Goal: Information Seeking & Learning: Learn about a topic

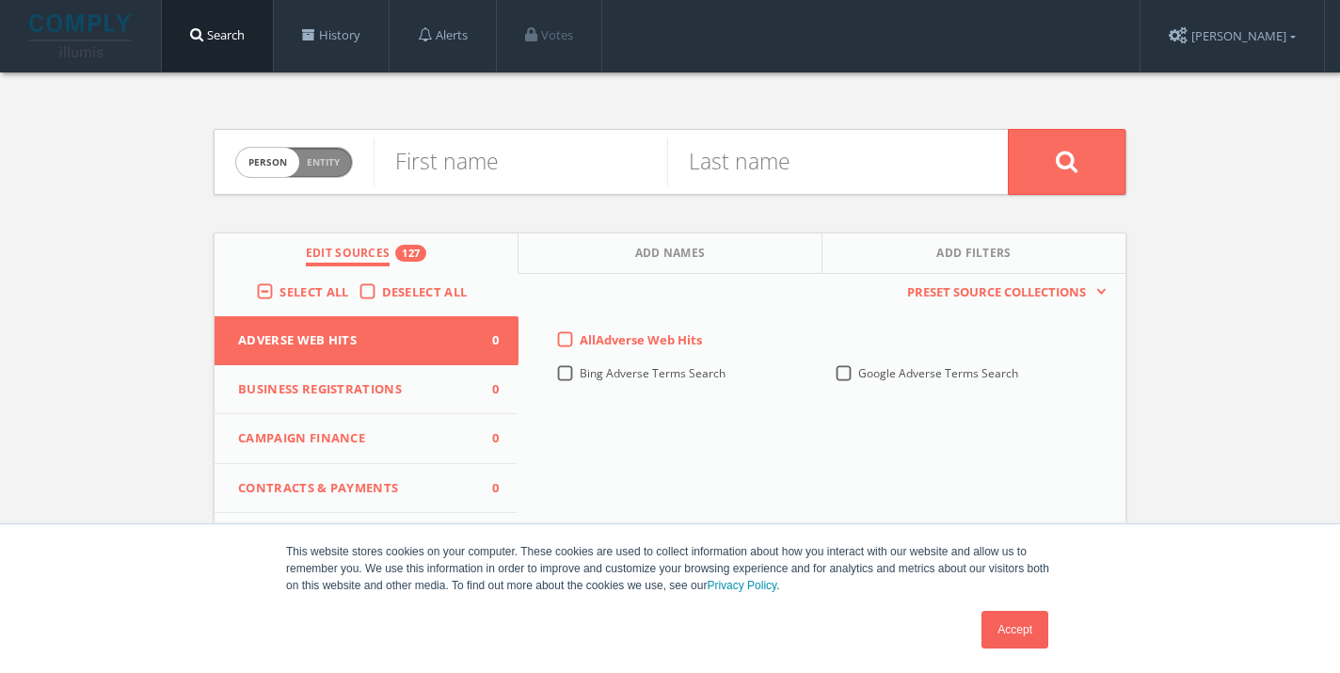
click at [278, 160] on span "person" at bounding box center [267, 162] width 63 height 29
checkbox input "true"
click at [452, 162] on input "text" at bounding box center [690, 161] width 634 height 49
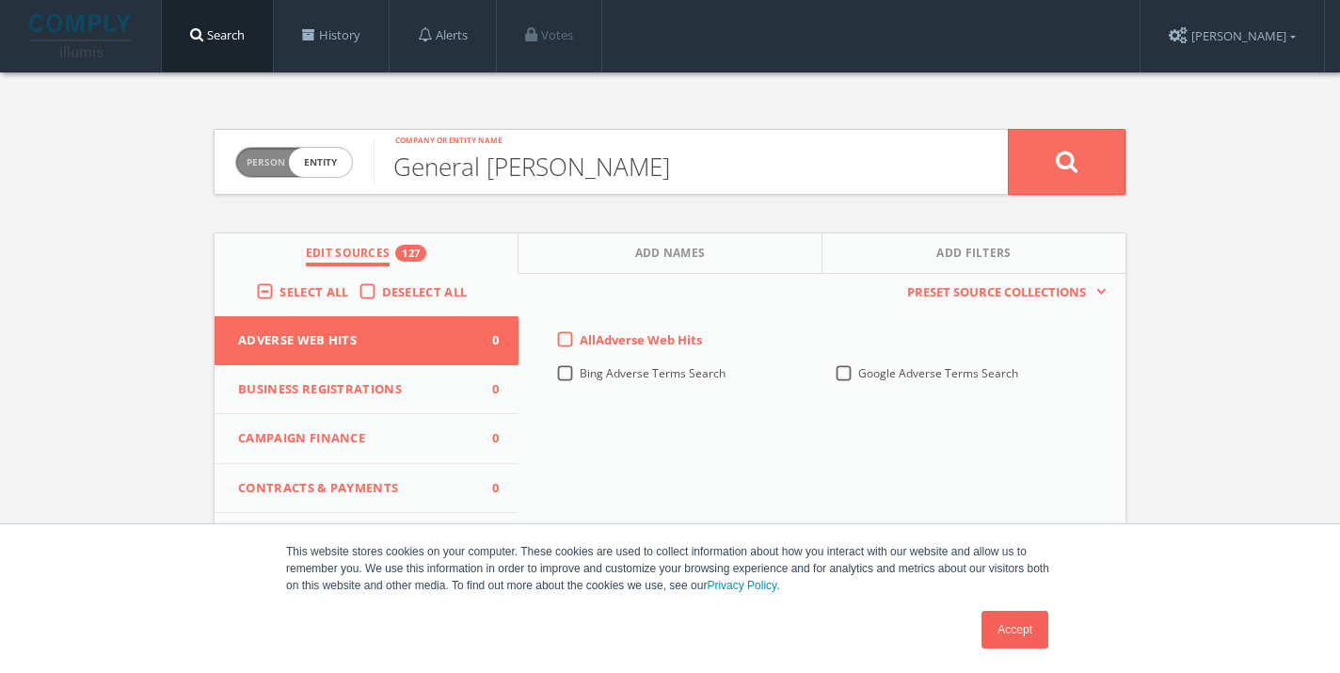
type input "General [PERSON_NAME]"
click at [1007, 129] on button at bounding box center [1066, 162] width 118 height 66
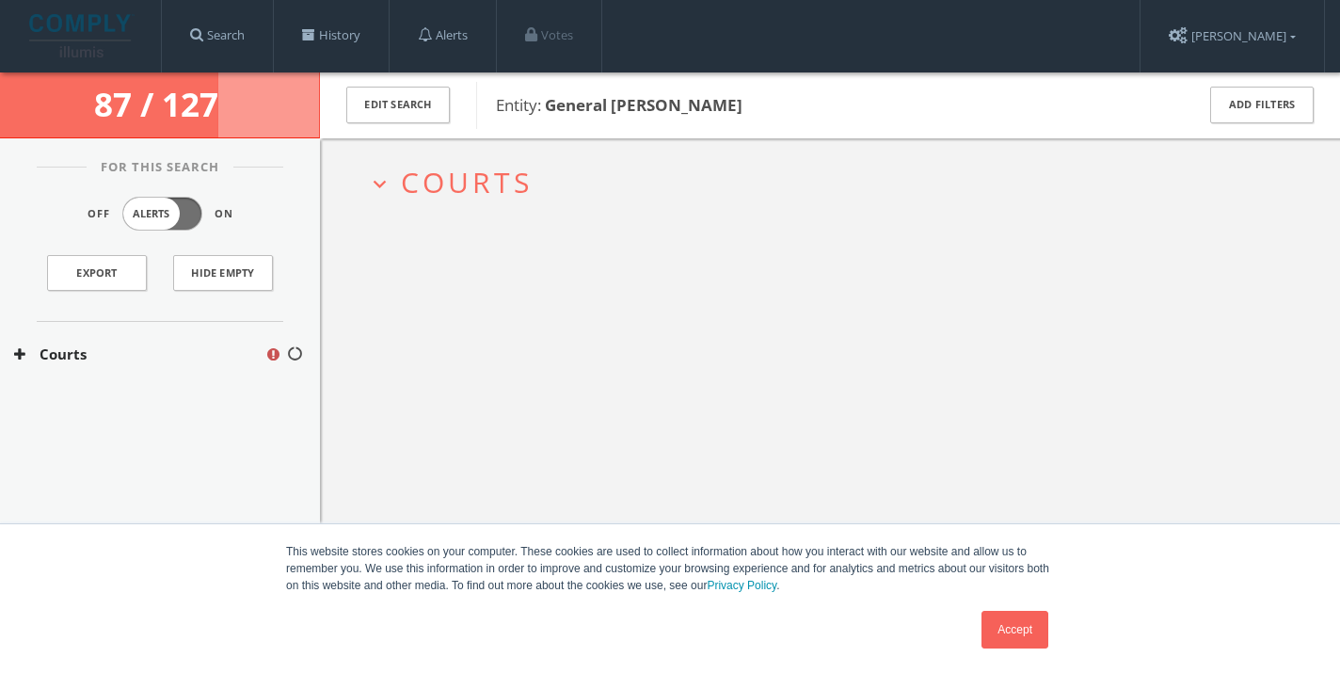
click at [1011, 629] on link "Accept" at bounding box center [1014, 630] width 67 height 38
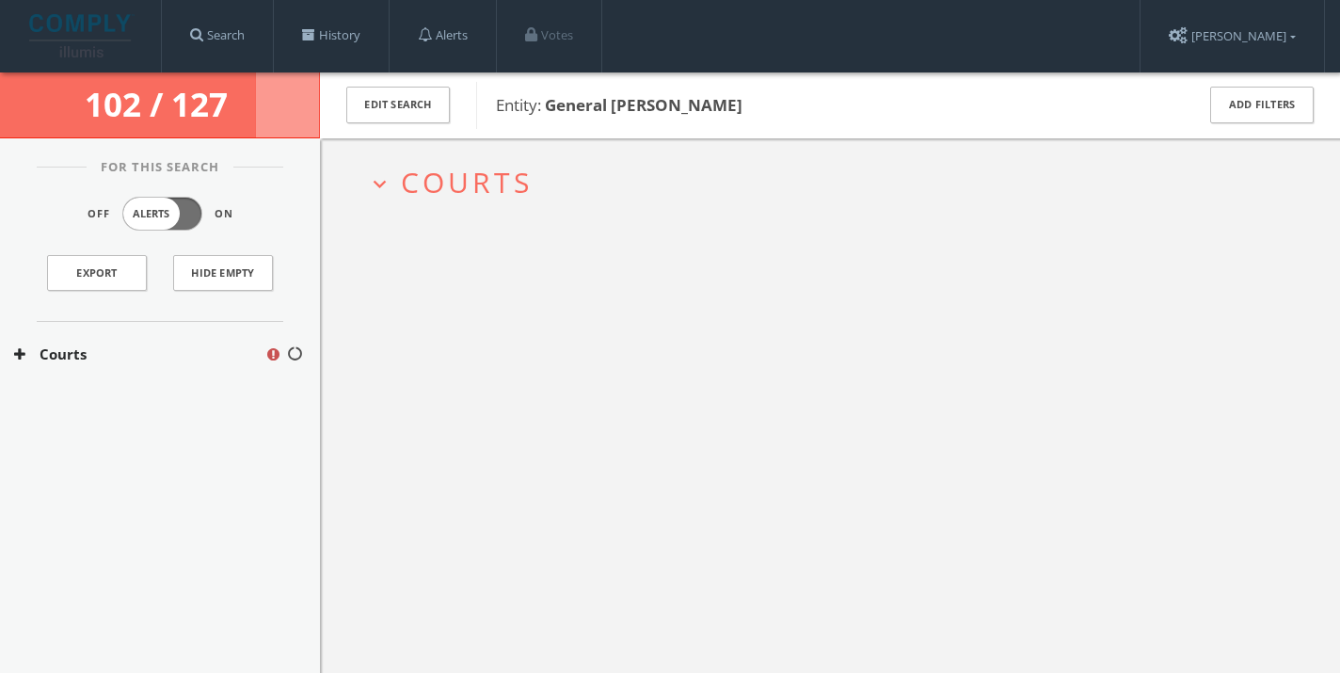
click at [17, 353] on icon at bounding box center [19, 354] width 11 height 14
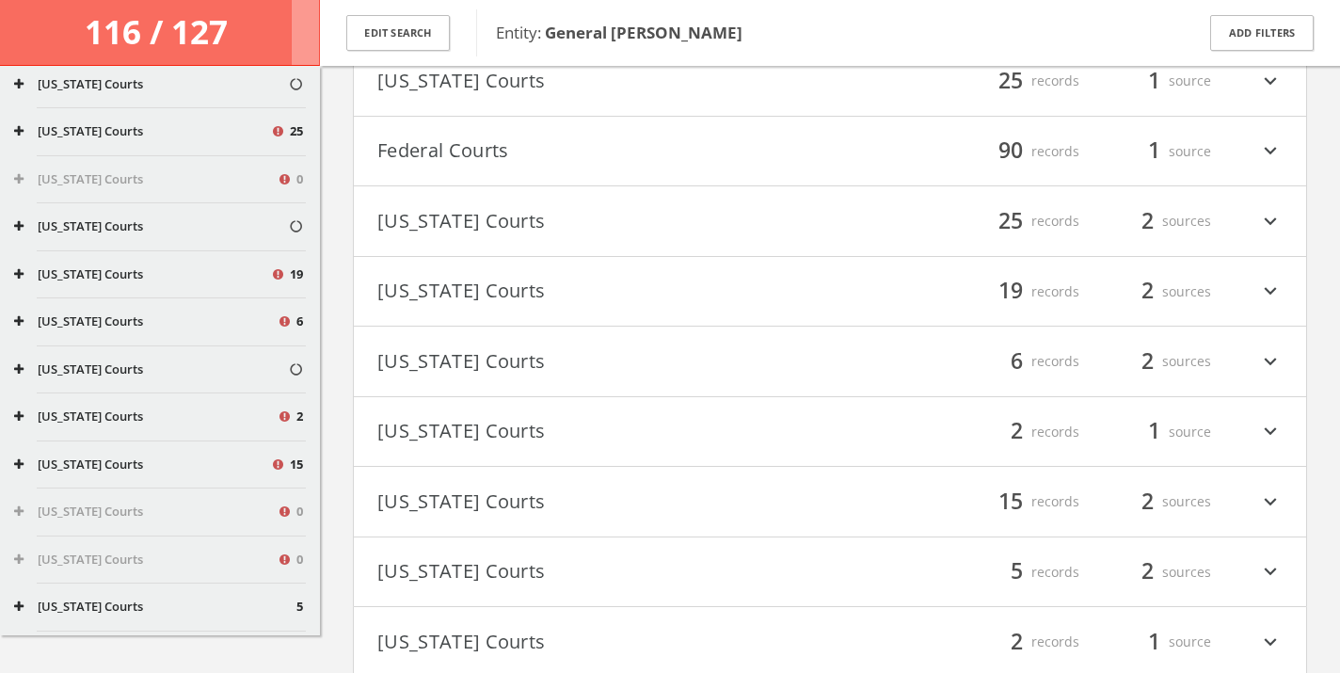
scroll to position [896, 0]
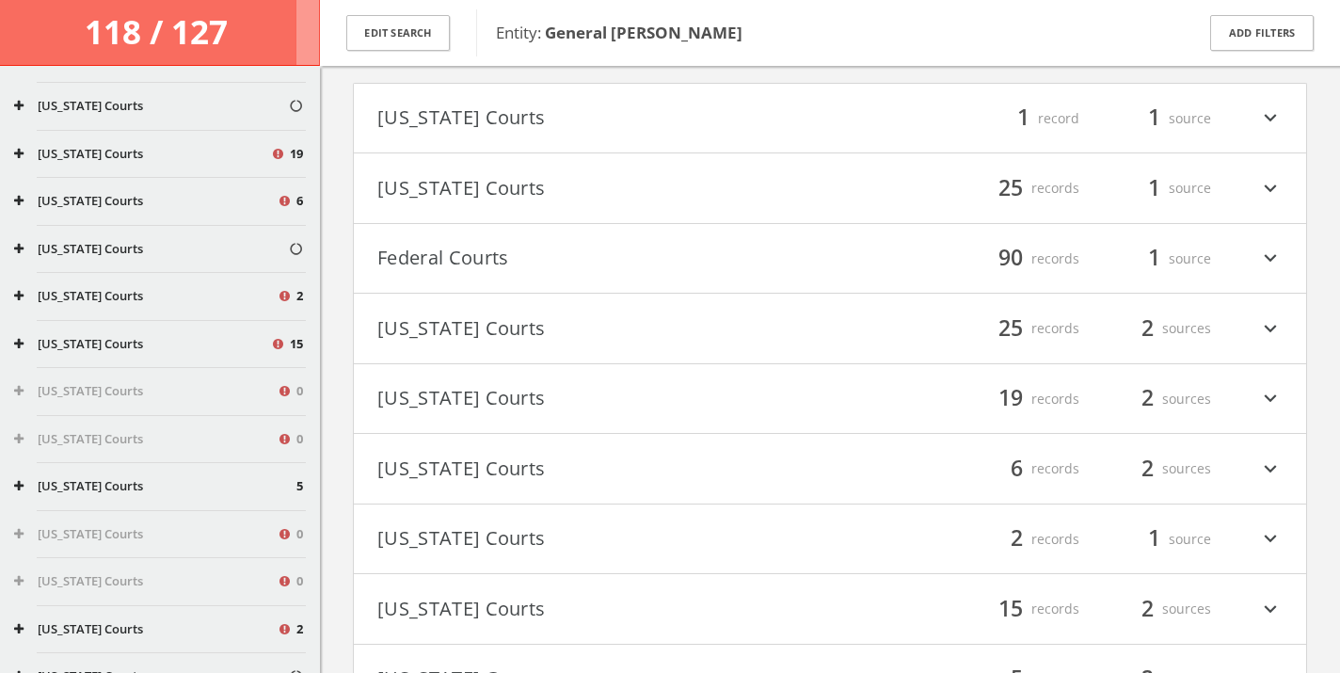
click at [547, 391] on button "[US_STATE] Courts" at bounding box center [603, 399] width 452 height 32
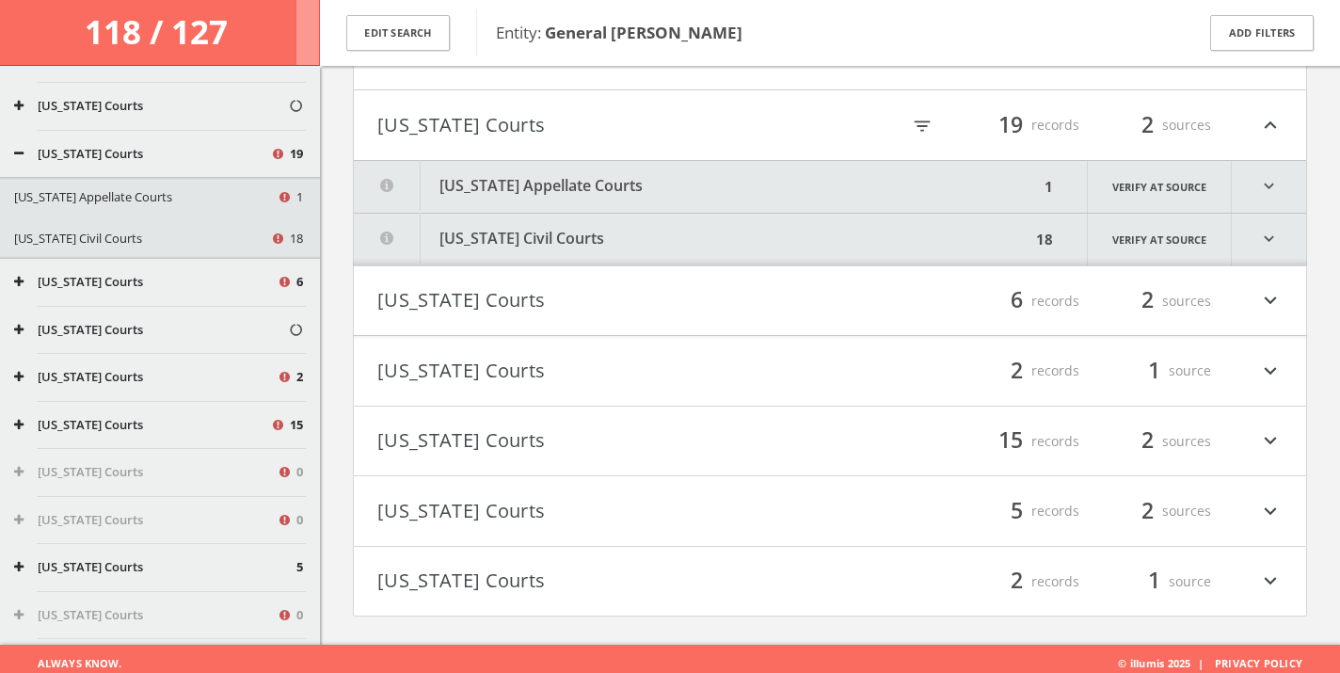
scroll to position [436, 0]
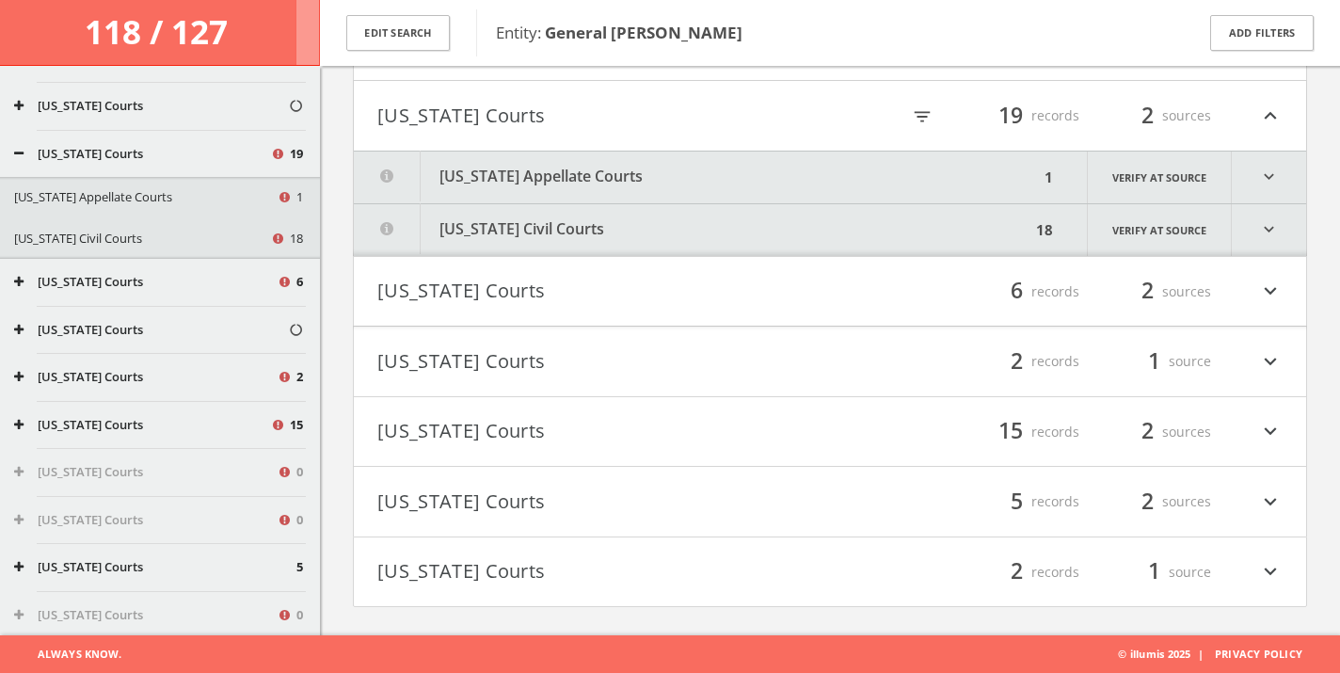
click at [613, 222] on button "[US_STATE] Civil Courts" at bounding box center [692, 230] width 676 height 52
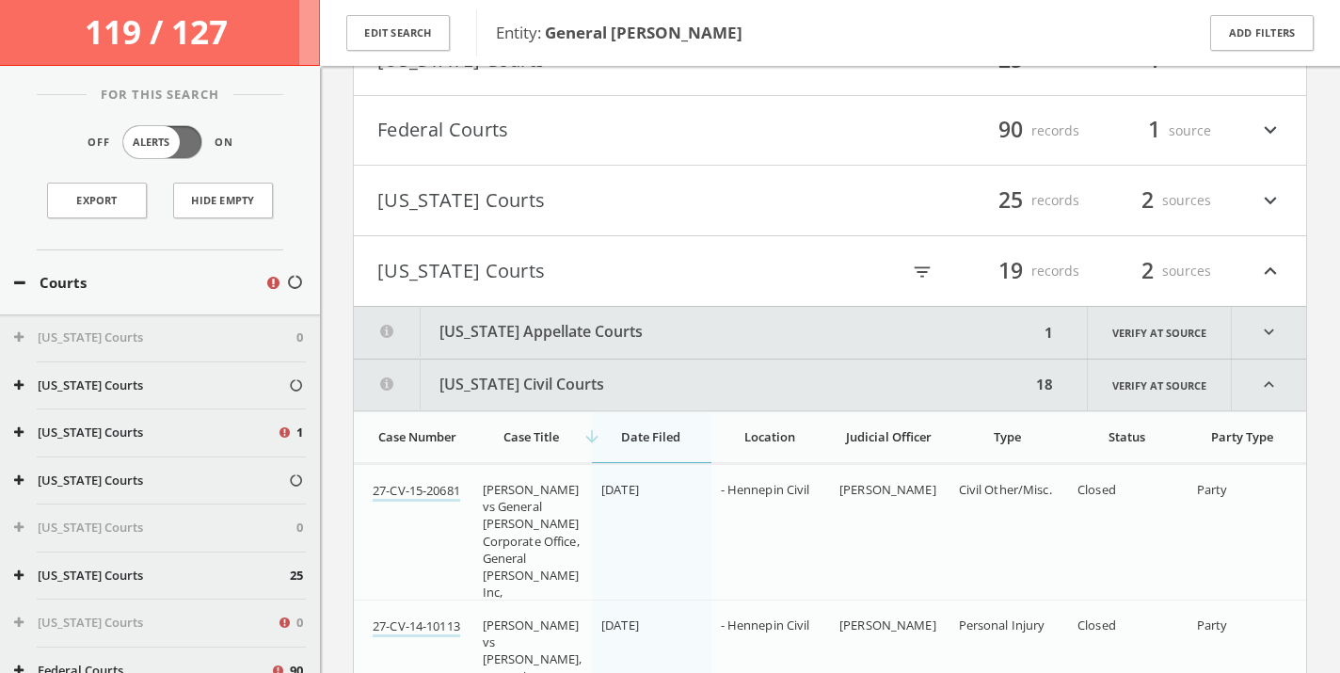
scroll to position [1, 0]
click at [20, 283] on icon at bounding box center [19, 282] width 11 height 14
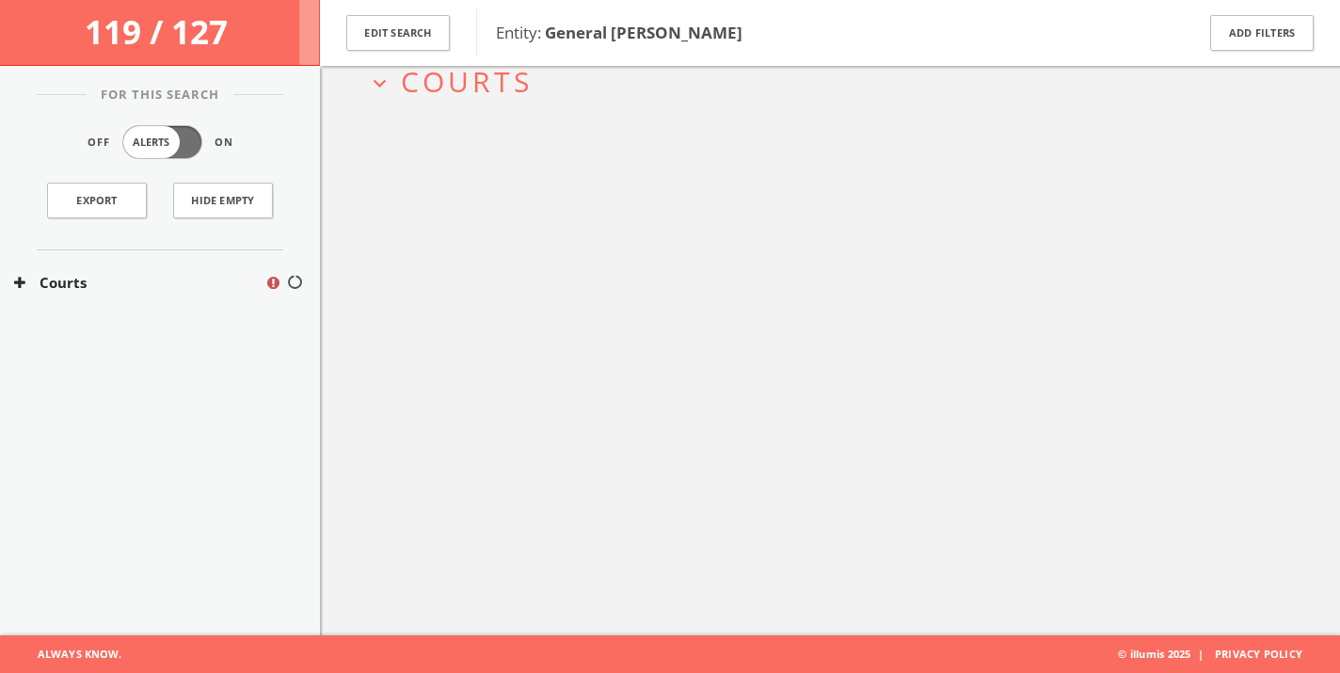
scroll to position [0, 0]
click at [19, 287] on icon at bounding box center [19, 283] width 11 height 14
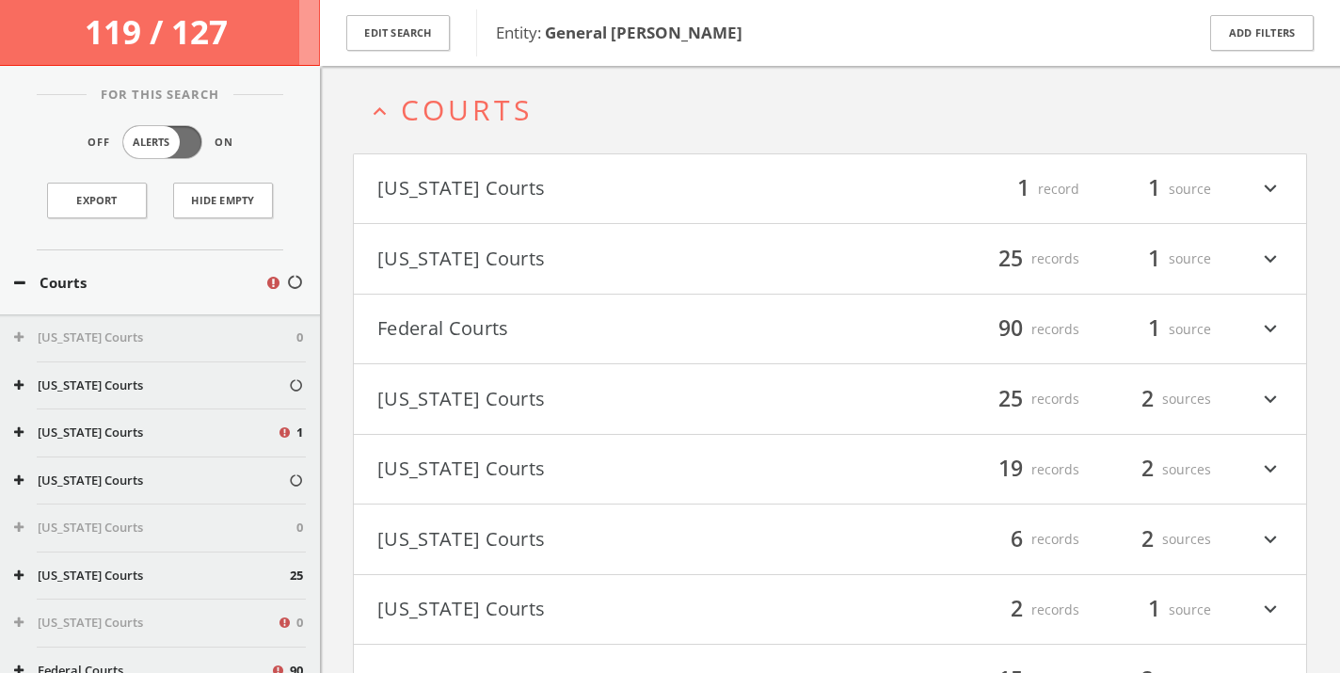
scroll to position [81, 0]
click at [222, 391] on button "[US_STATE] Courts" at bounding box center [151, 385] width 274 height 19
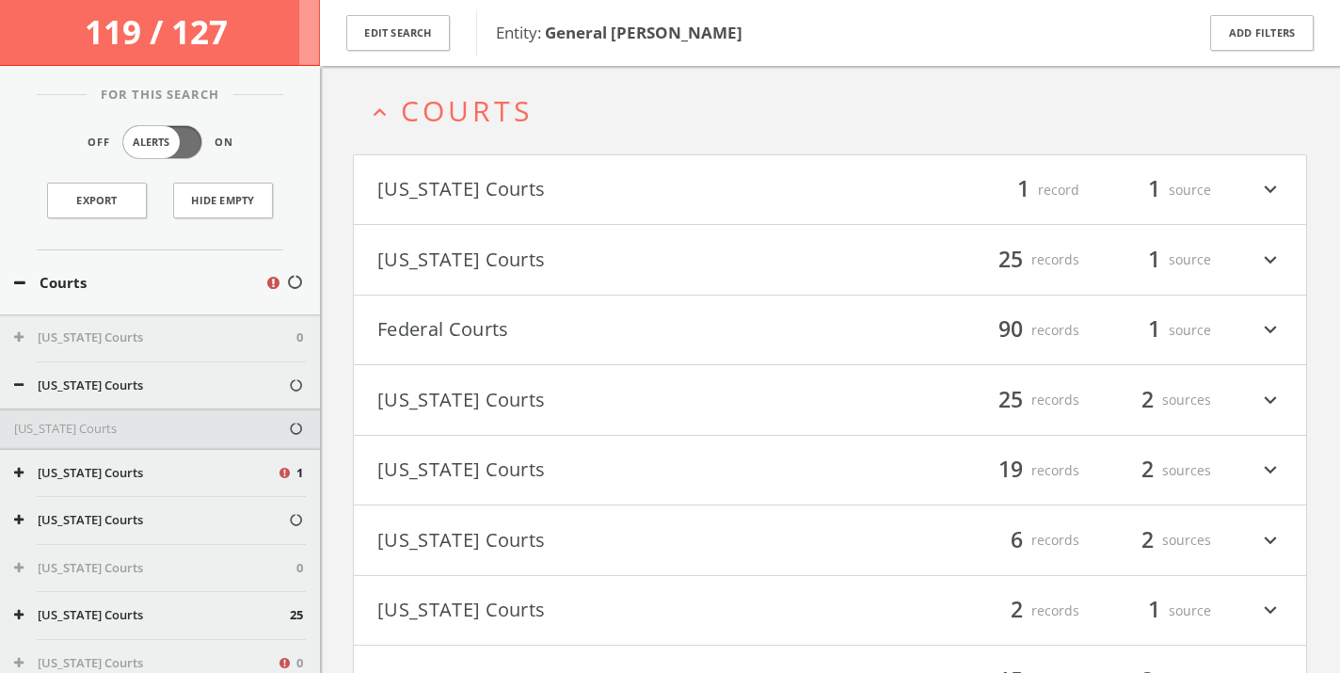
click at [175, 390] on button "[US_STATE] Courts" at bounding box center [151, 385] width 274 height 19
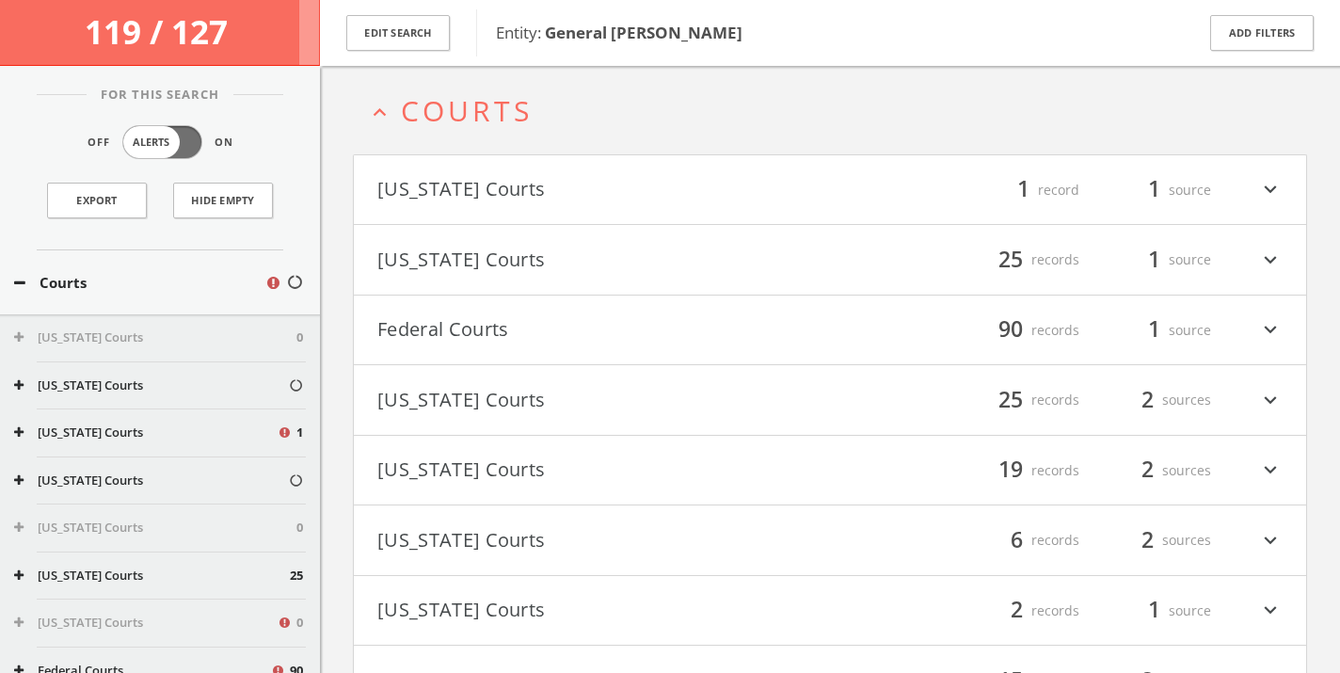
click at [80, 533] on button "[US_STATE] Courts" at bounding box center [155, 527] width 282 height 19
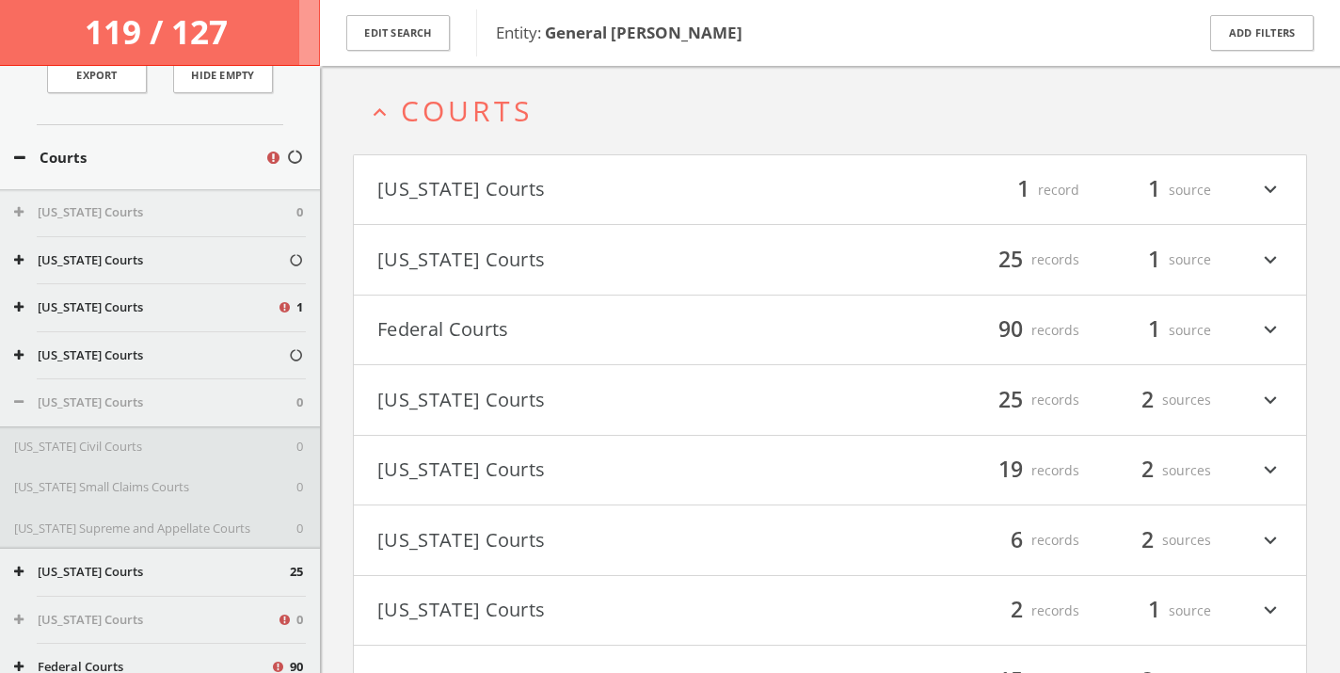
scroll to position [127, 0]
click at [104, 389] on div "[US_STATE] Courts 0" at bounding box center [160, 400] width 320 height 47
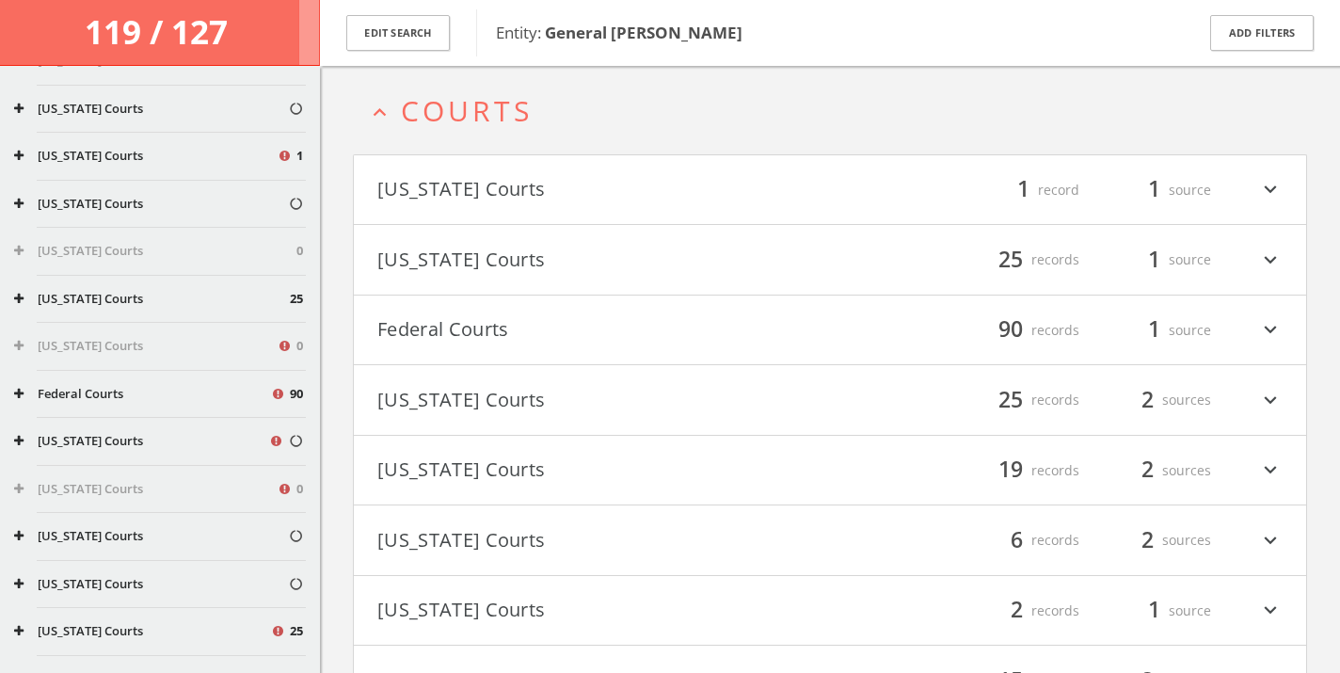
scroll to position [317, 0]
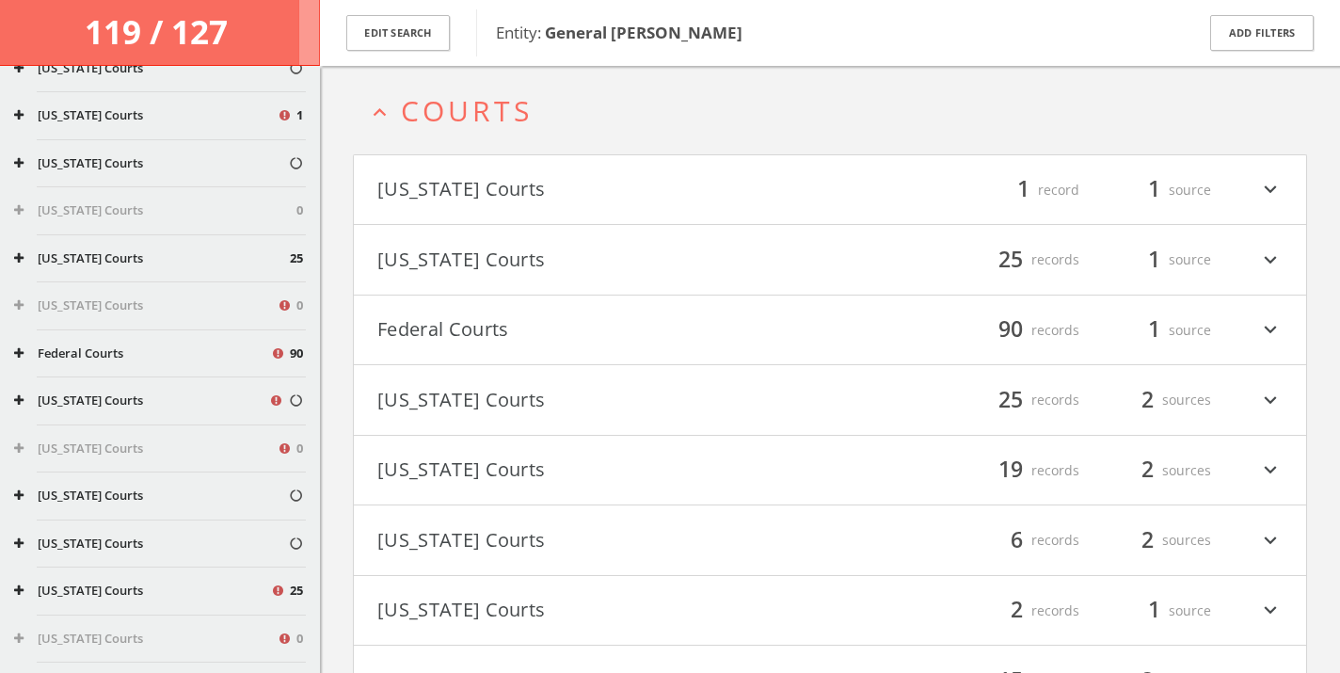
click at [271, 397] on icon at bounding box center [279, 402] width 17 height 16
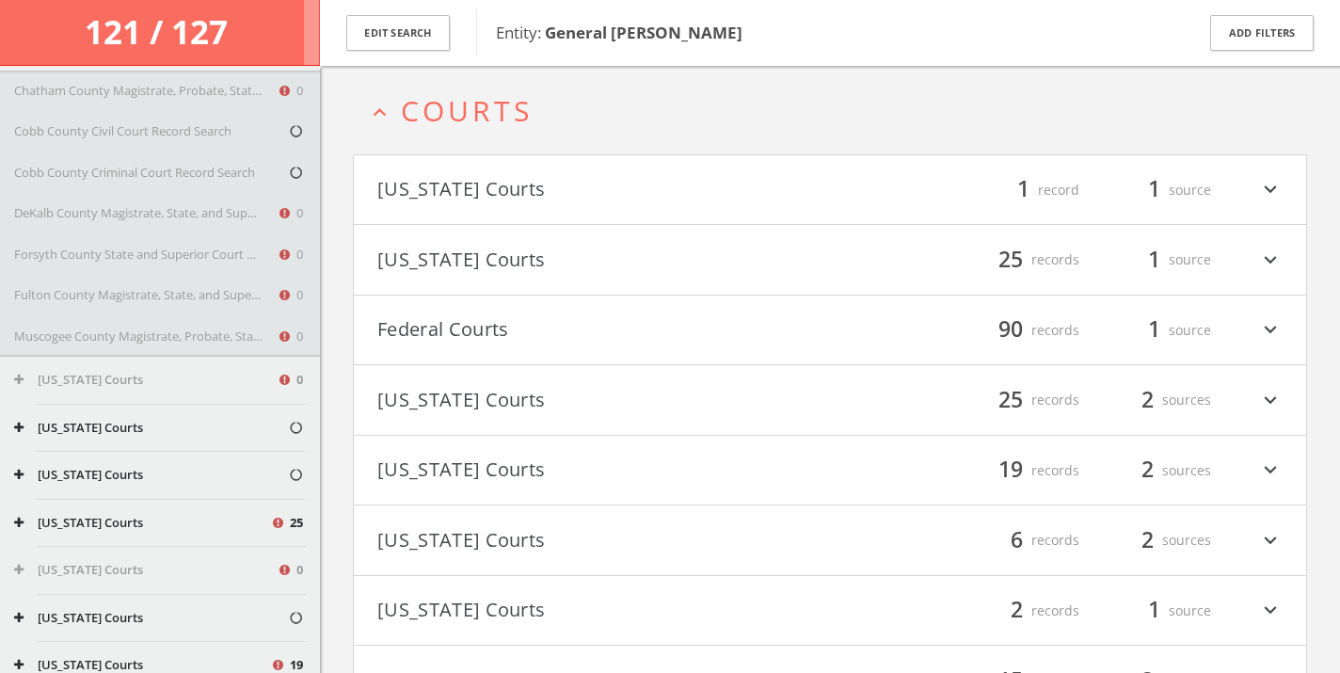
scroll to position [690, 0]
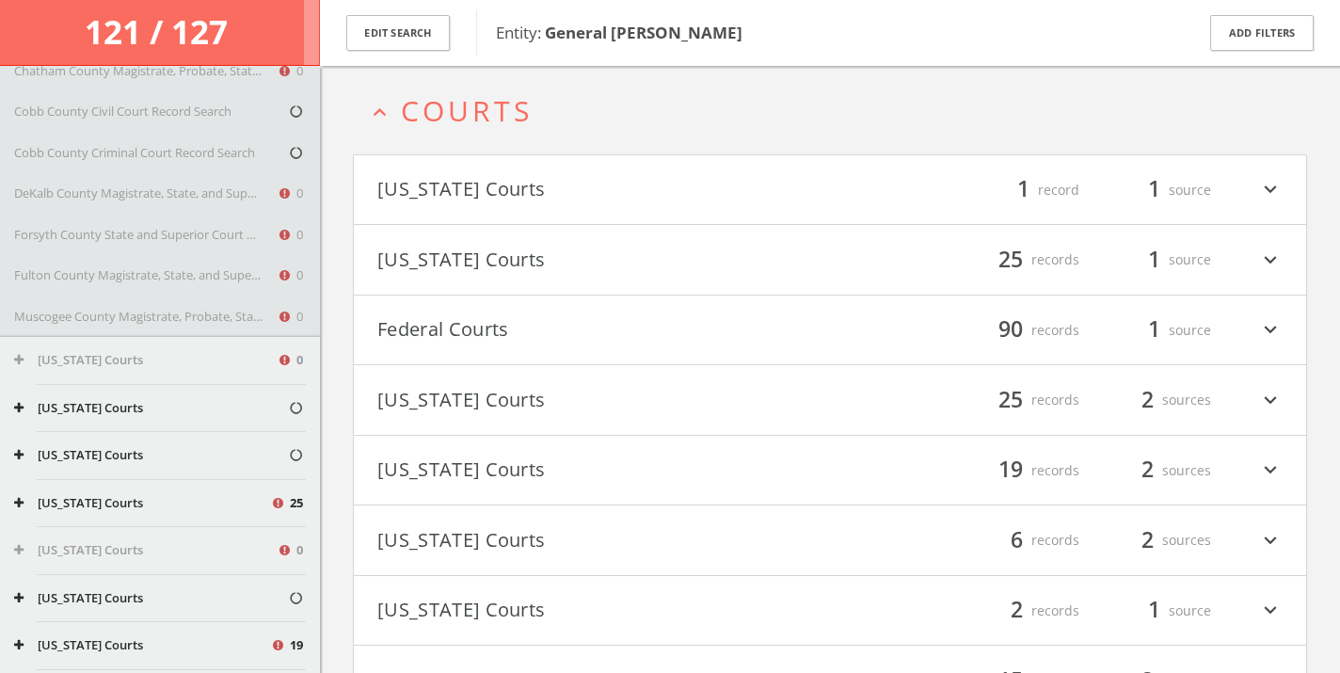
click at [130, 404] on button "[US_STATE] Courts" at bounding box center [151, 408] width 274 height 19
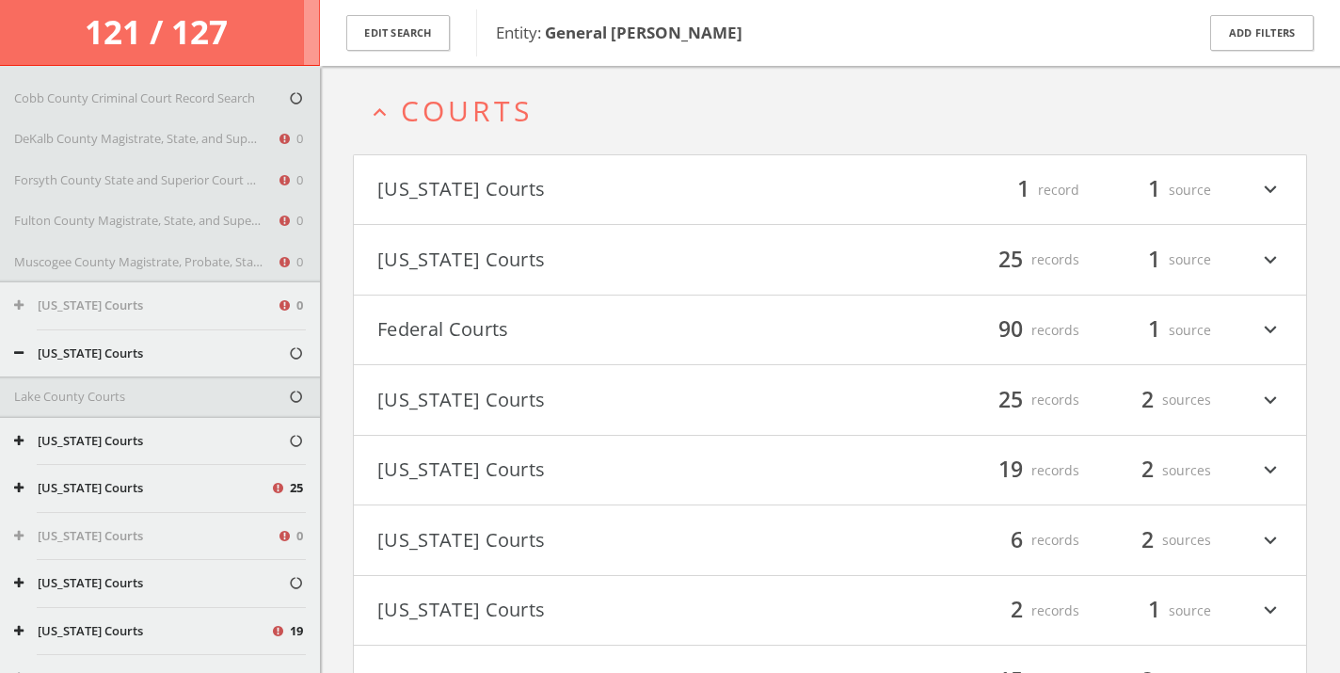
click at [124, 433] on button "[US_STATE] Courts" at bounding box center [151, 441] width 274 height 19
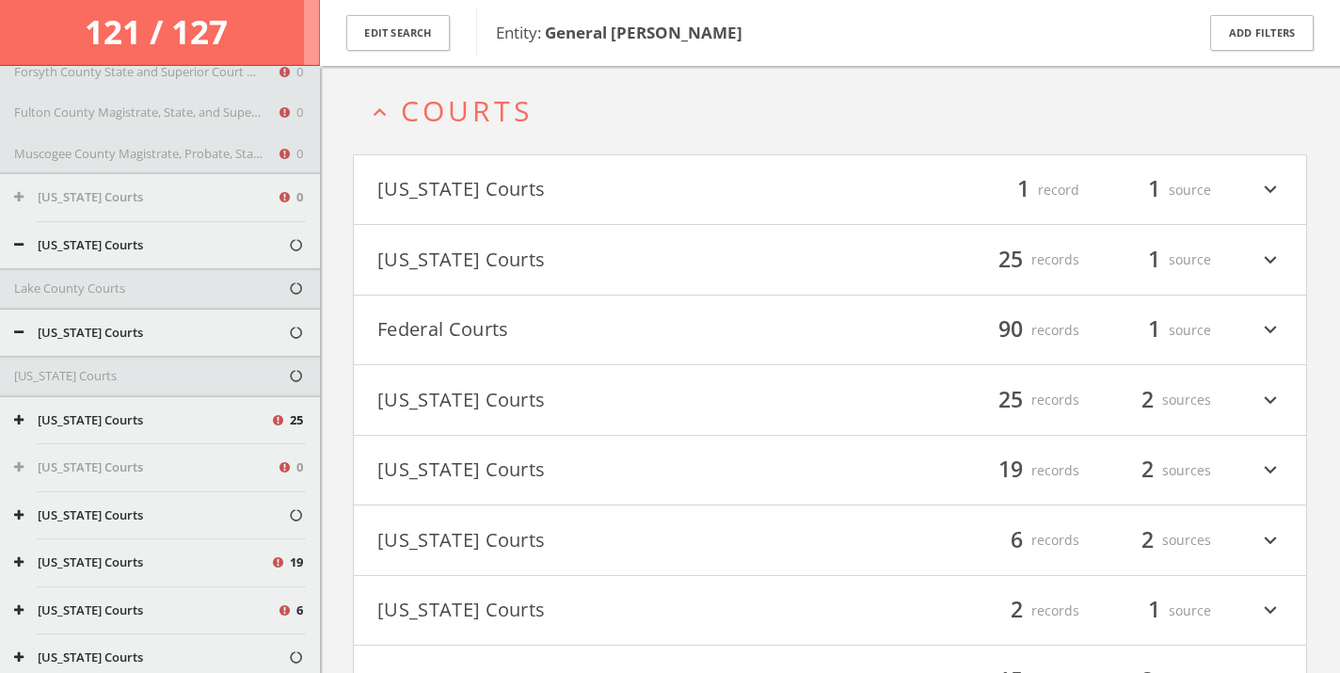
scroll to position [861, 0]
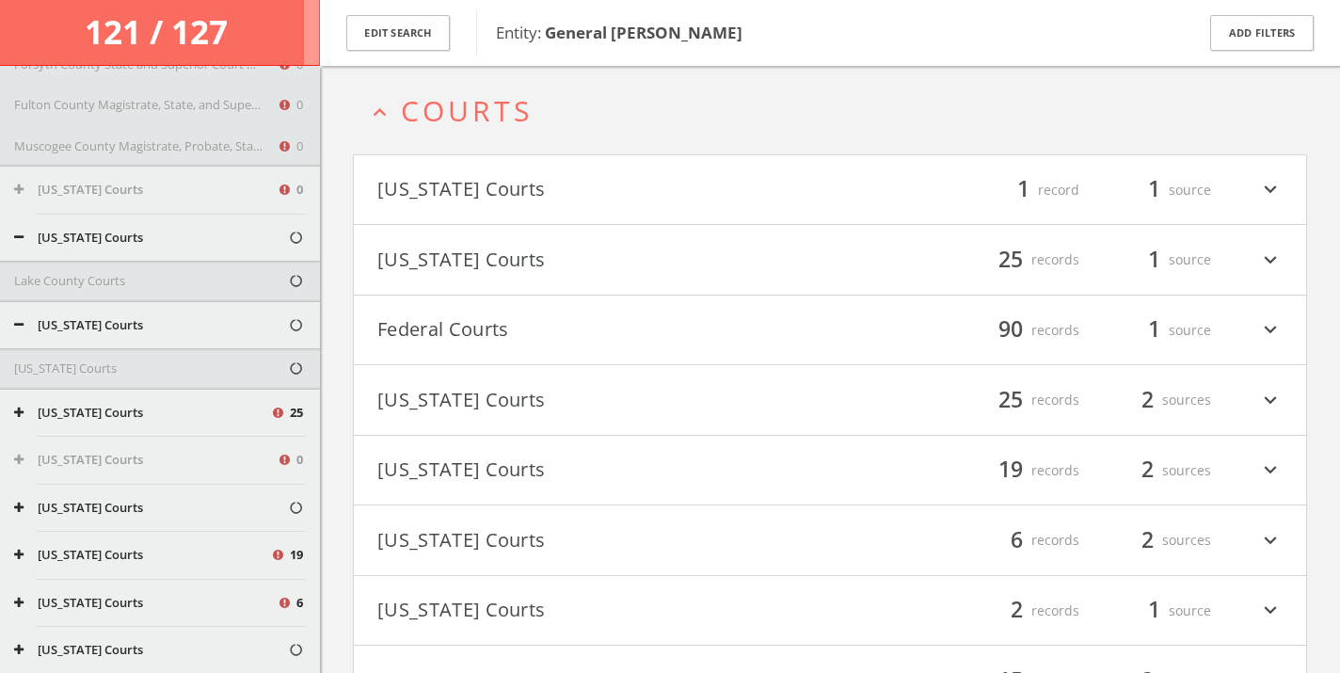
click at [126, 420] on button "[US_STATE] Courts" at bounding box center [142, 413] width 256 height 19
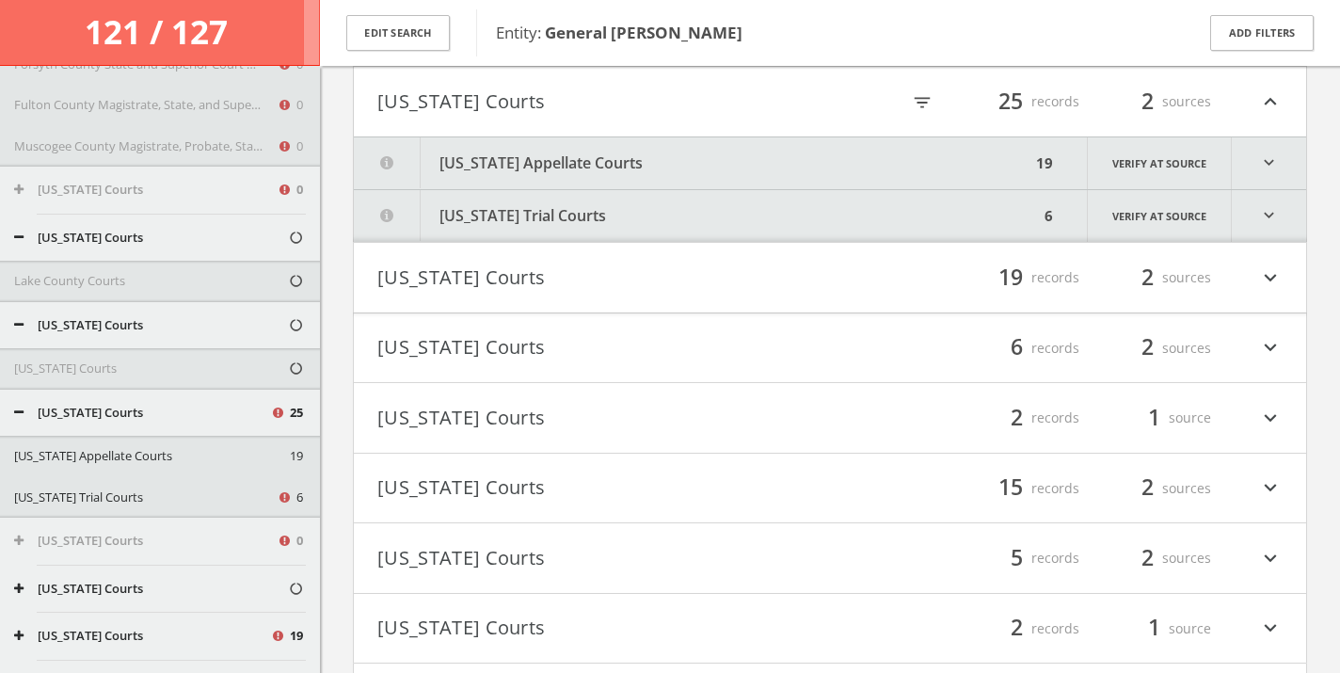
click at [135, 462] on button "[US_STATE] Appellate Courts" at bounding box center [152, 456] width 276 height 19
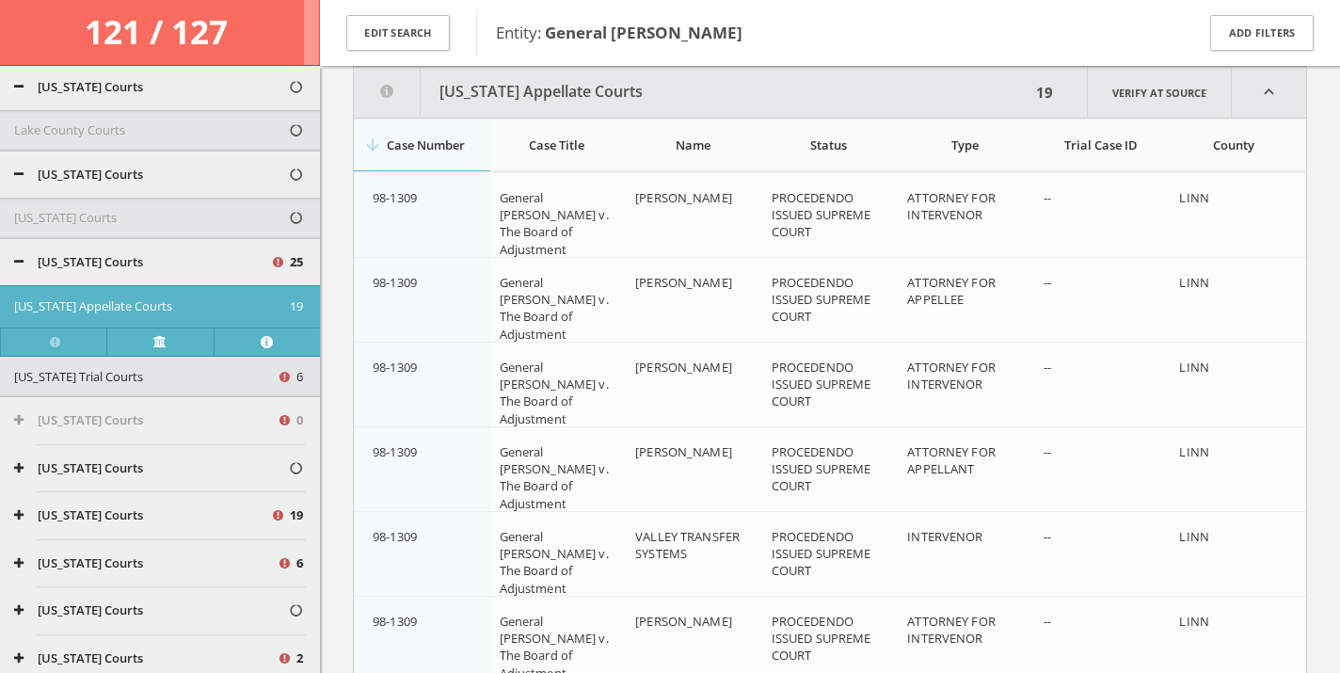
scroll to position [1010, 0]
click at [41, 264] on button "[US_STATE] Courts" at bounding box center [142, 263] width 256 height 19
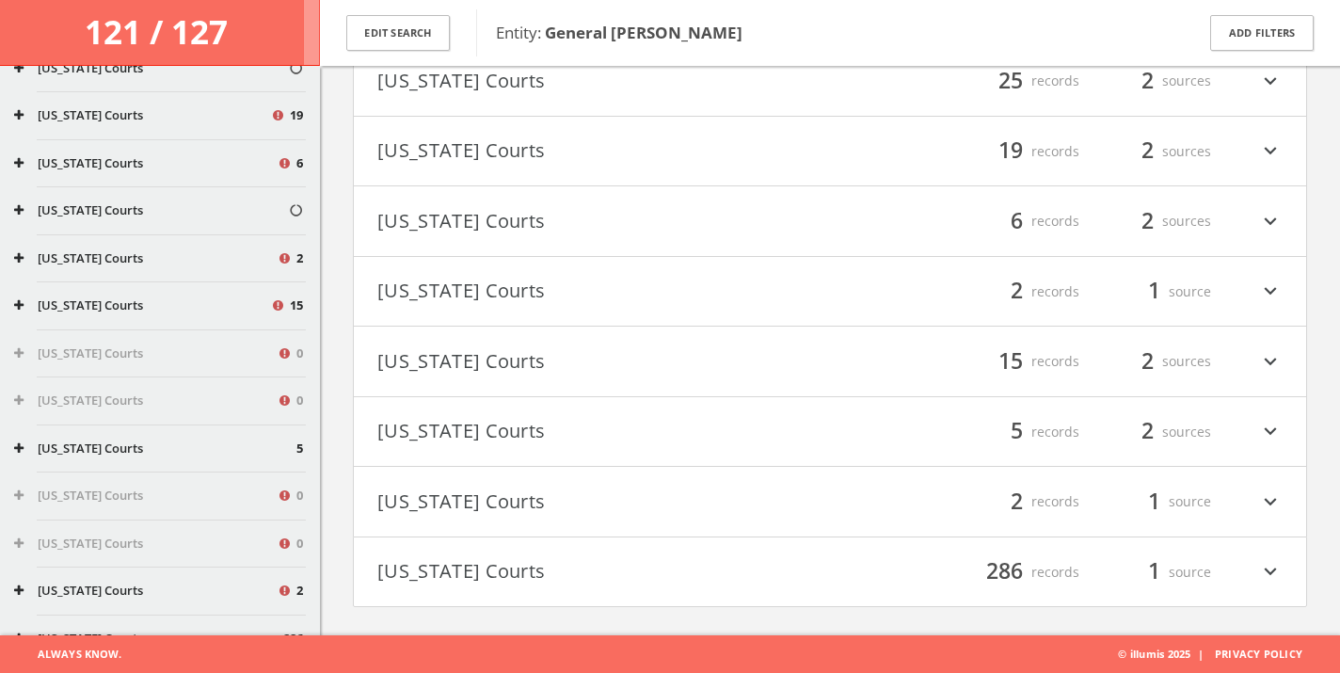
scroll to position [1317, 0]
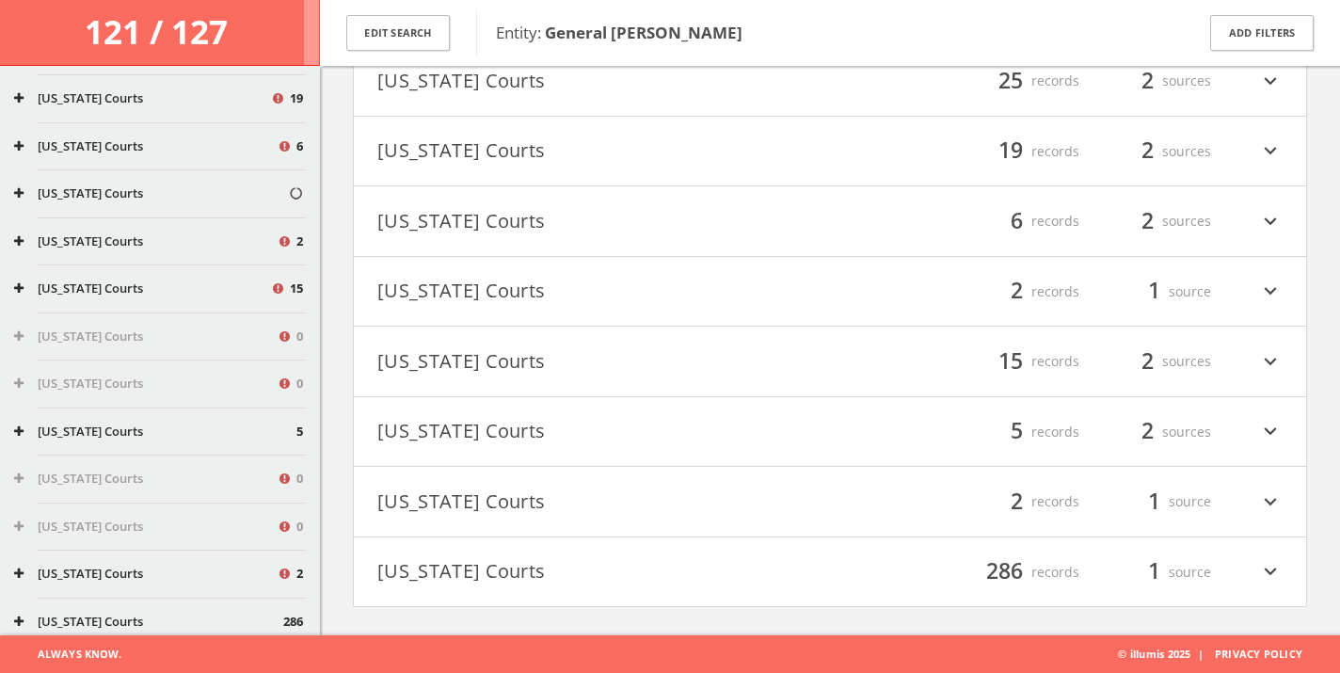
click at [197, 276] on div "[US_STATE] Courts 15" at bounding box center [160, 288] width 320 height 47
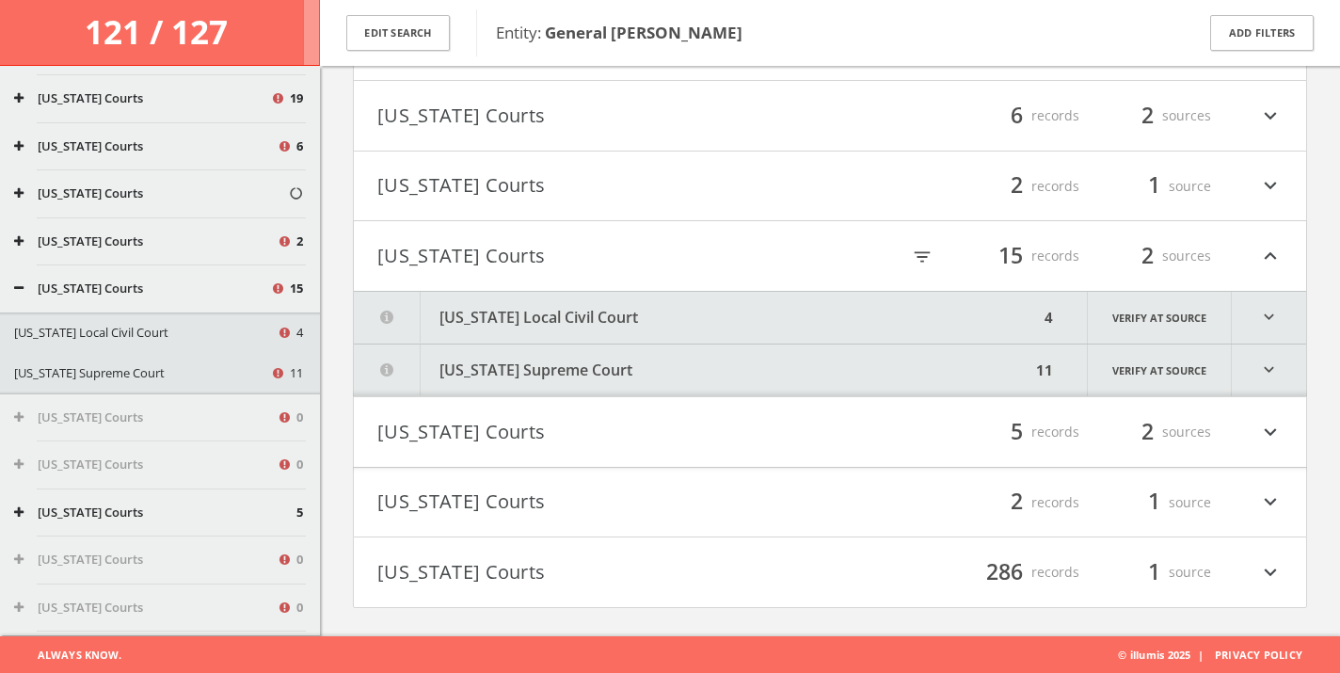
click at [162, 328] on button "[US_STATE] Local Civil Court" at bounding box center [145, 333] width 262 height 19
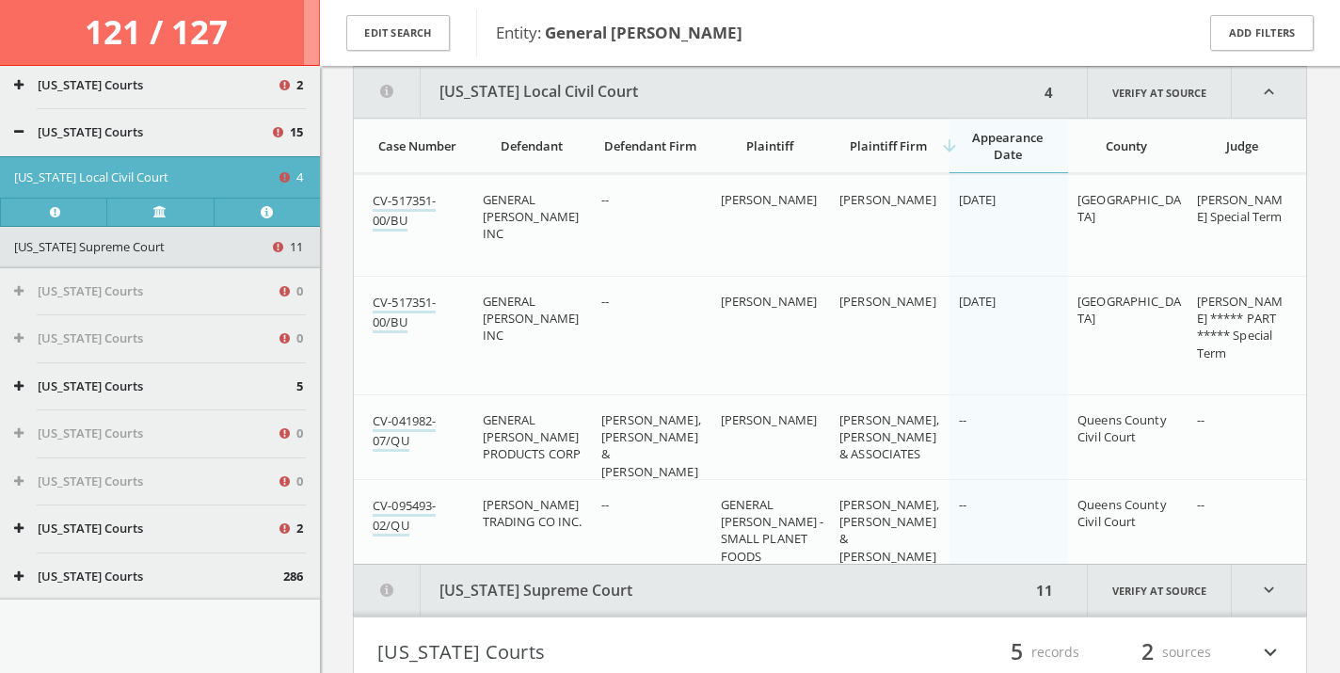
scroll to position [1517, 0]
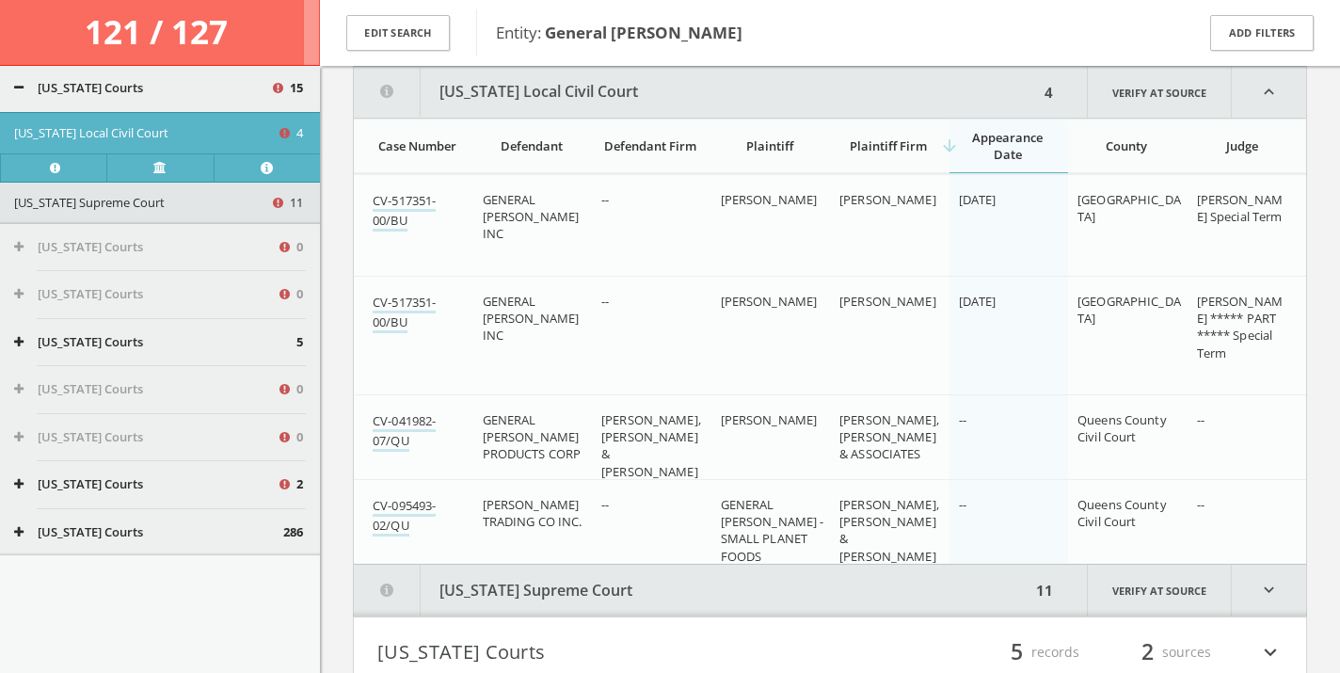
click at [143, 537] on button "[US_STATE] Courts" at bounding box center [148, 532] width 269 height 19
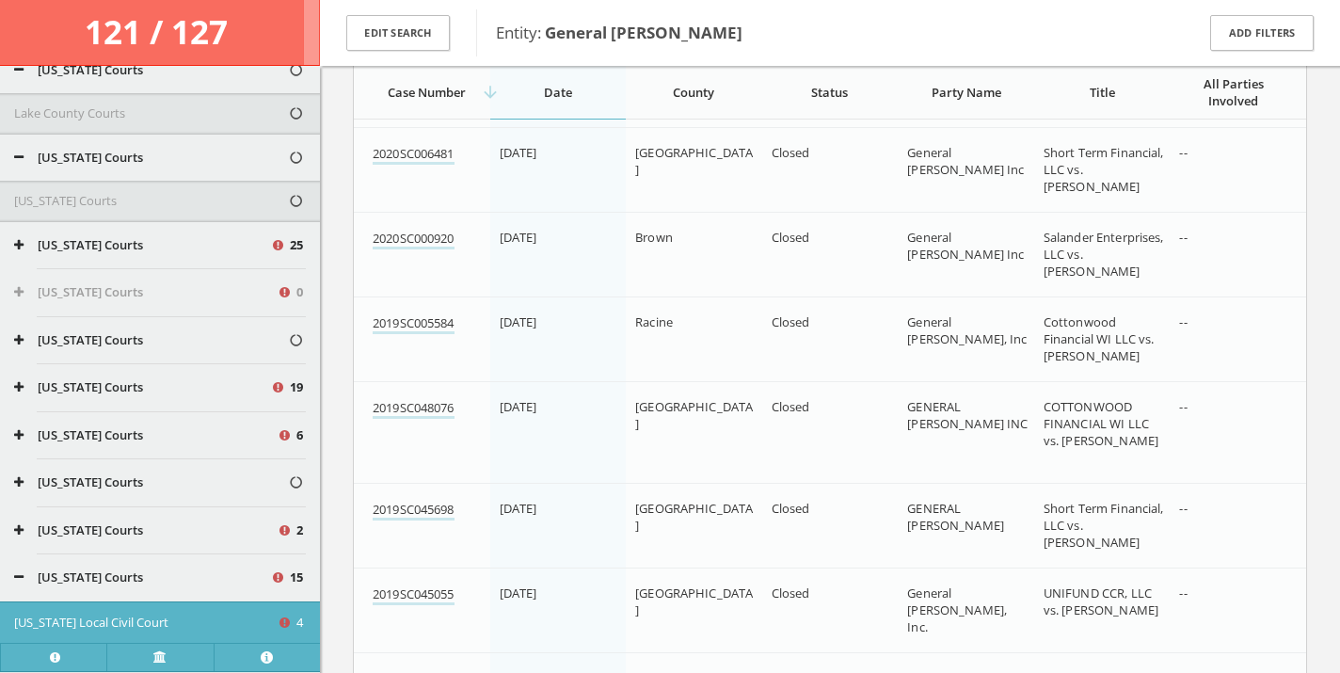
scroll to position [9125, 0]
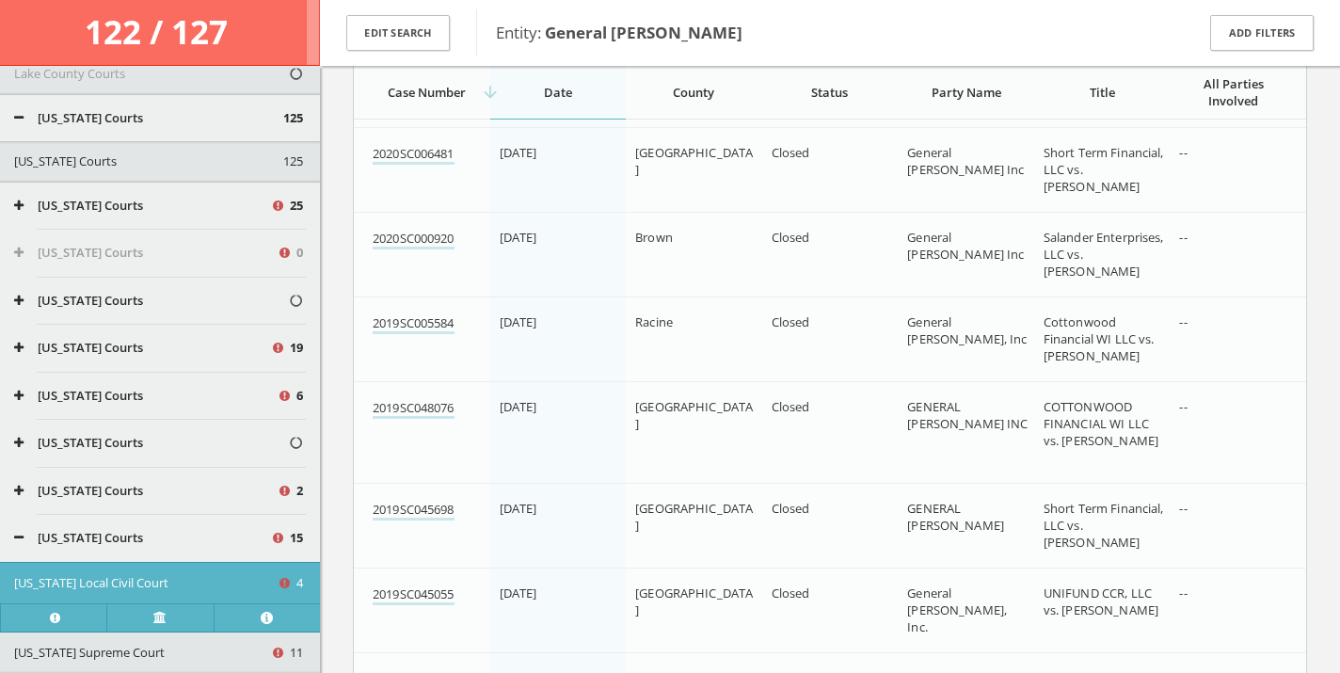
click at [156, 326] on div "[US_STATE] Courts 19" at bounding box center [160, 348] width 320 height 47
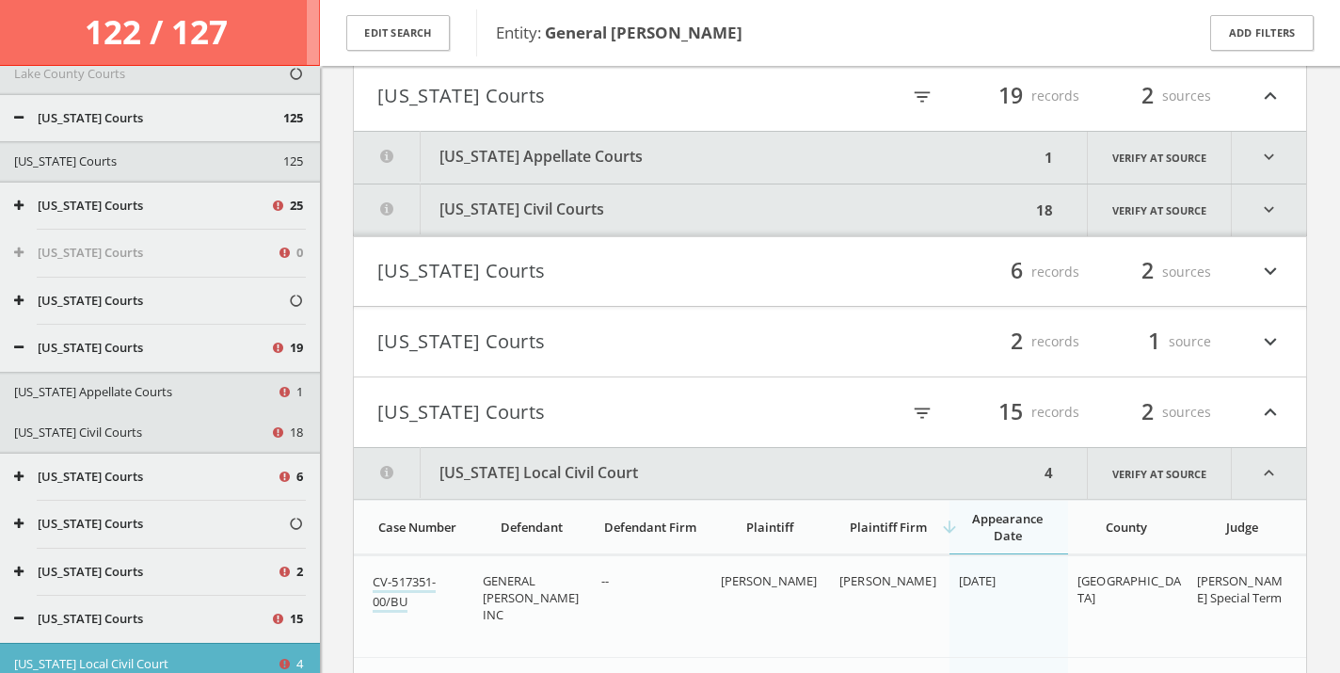
scroll to position [573, 0]
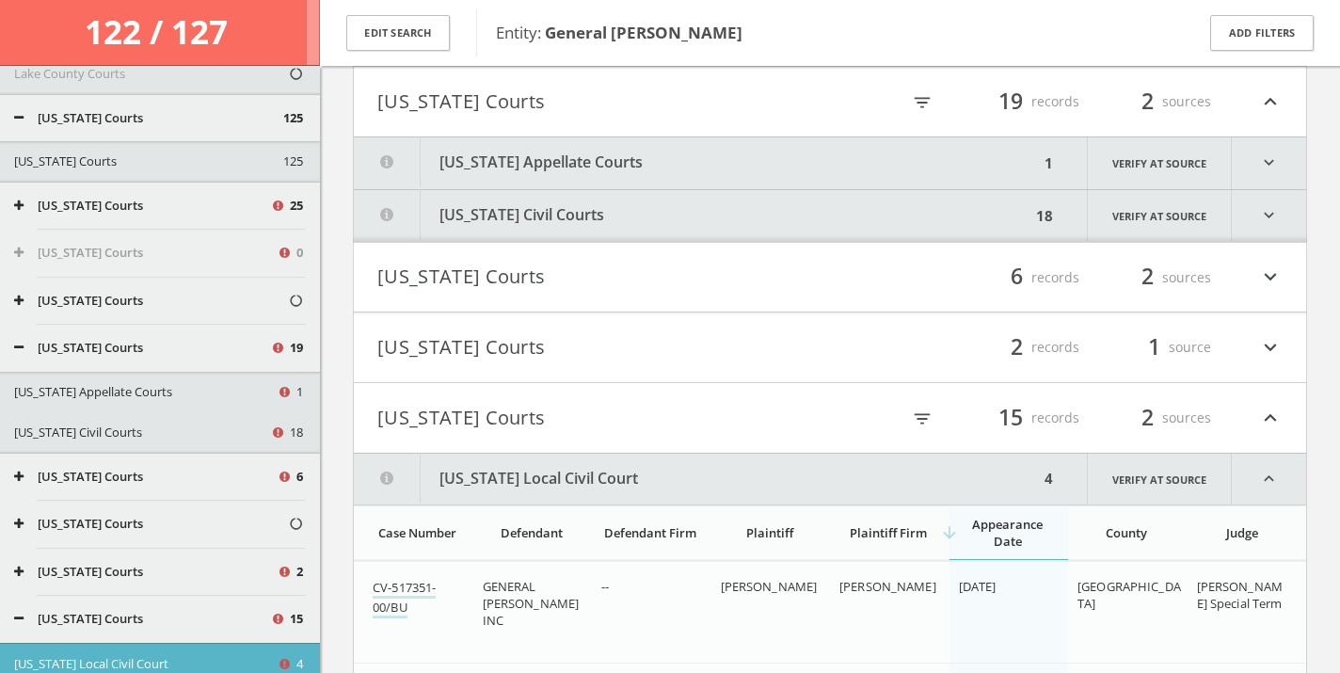
click at [20, 344] on icon at bounding box center [18, 347] width 9 height 12
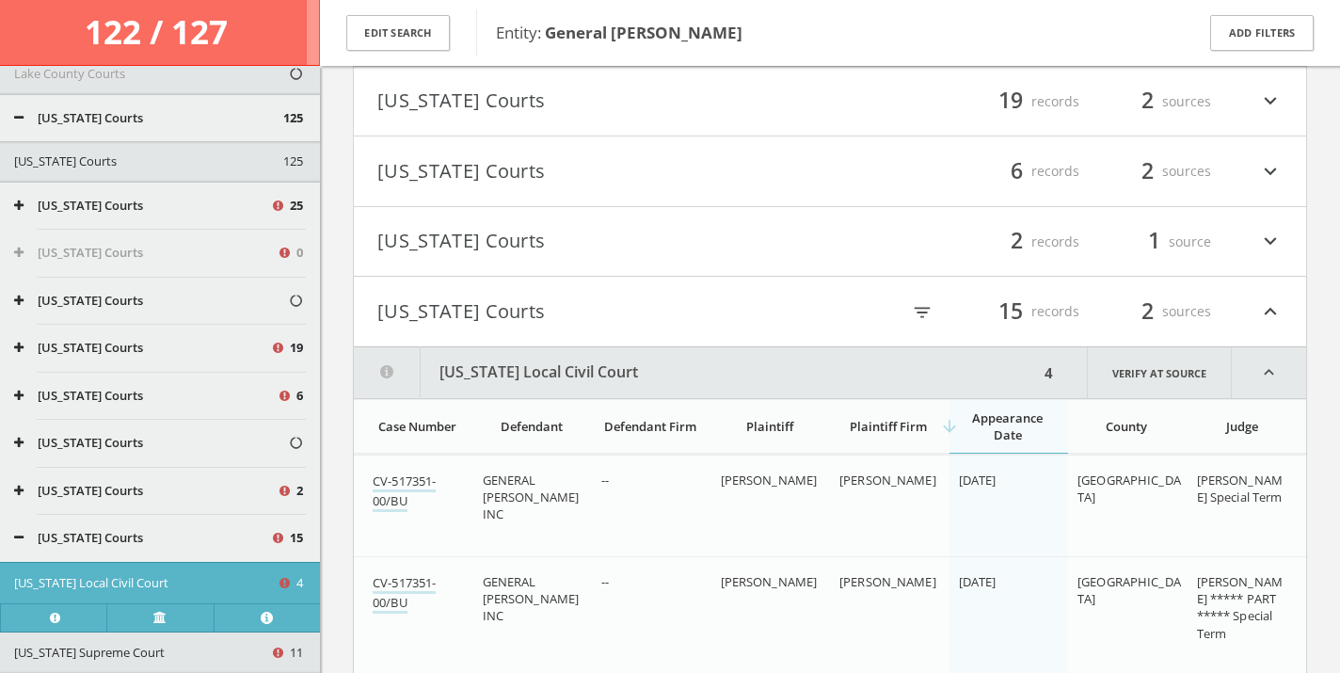
click at [17, 534] on icon at bounding box center [18, 537] width 9 height 12
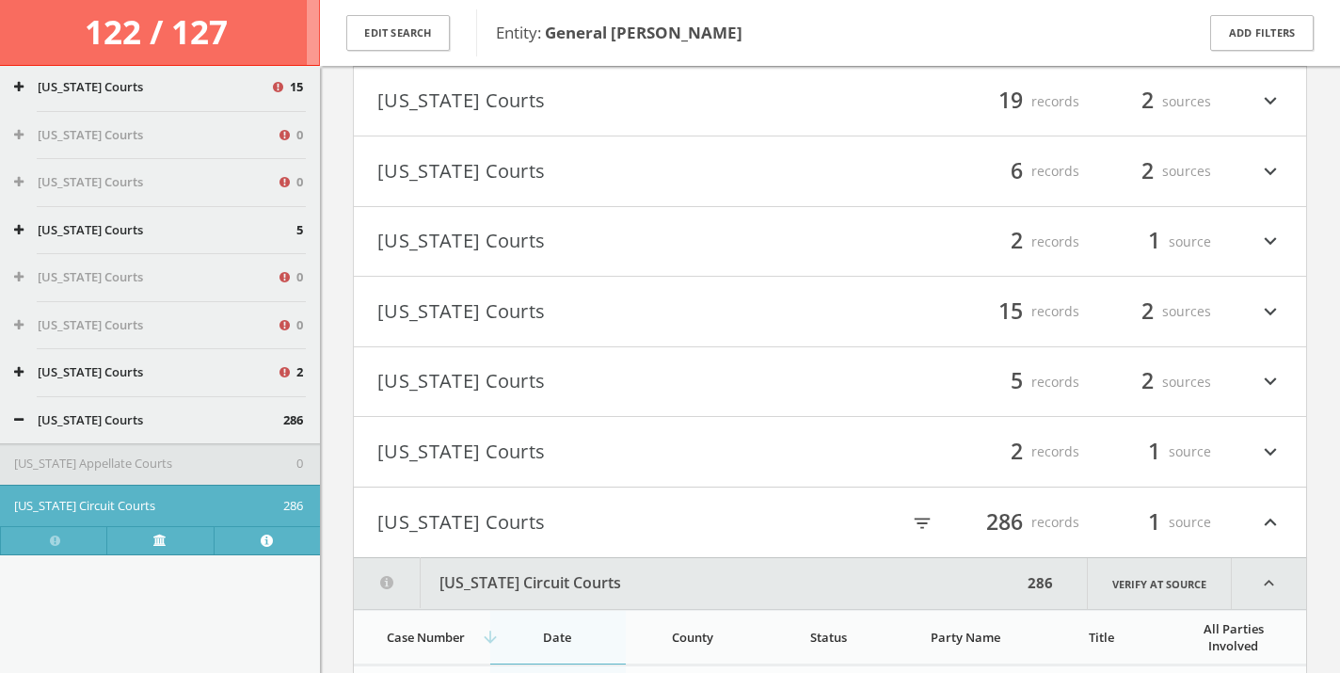
scroll to position [1462, 0]
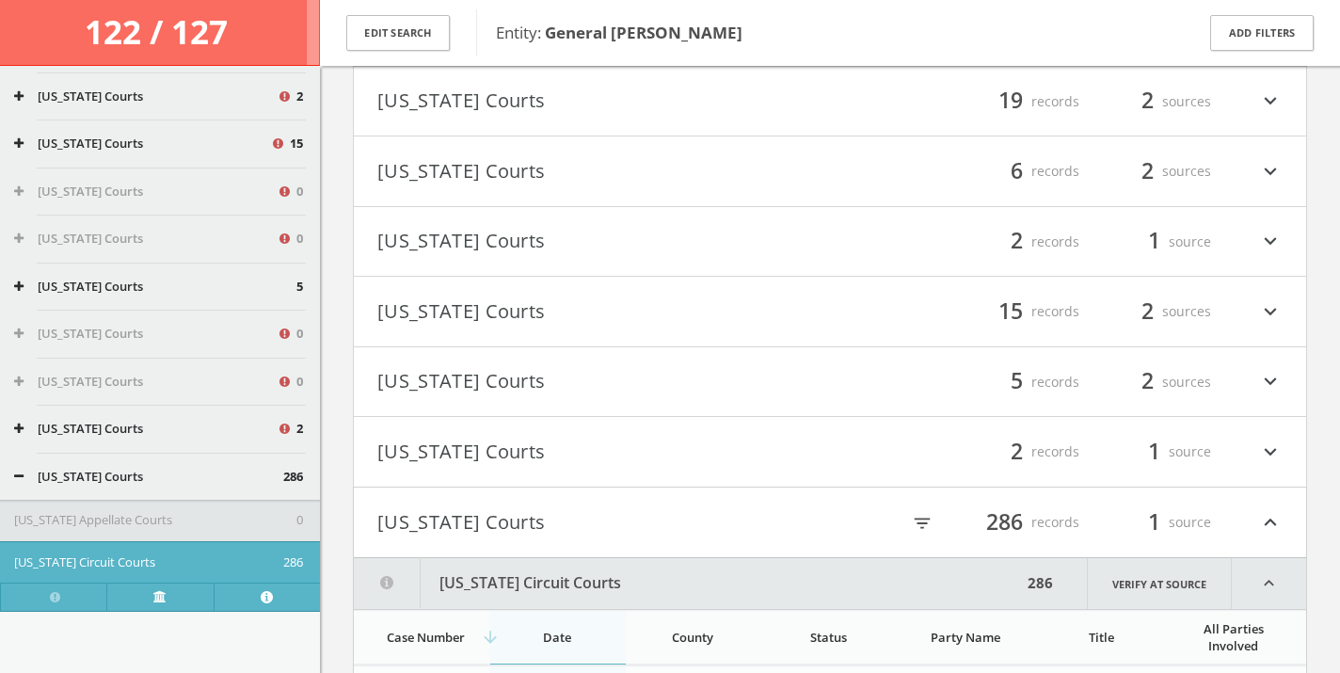
click at [25, 480] on button "[US_STATE] Courts" at bounding box center [148, 477] width 269 height 19
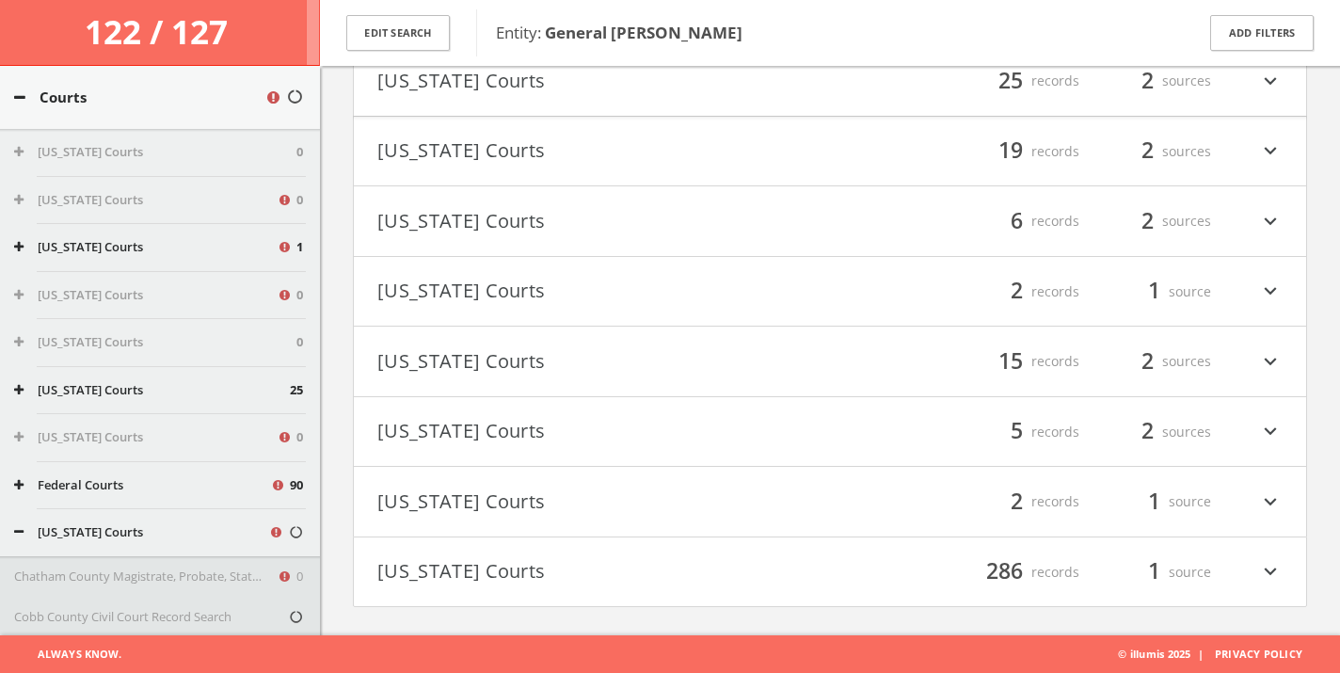
scroll to position [218, 0]
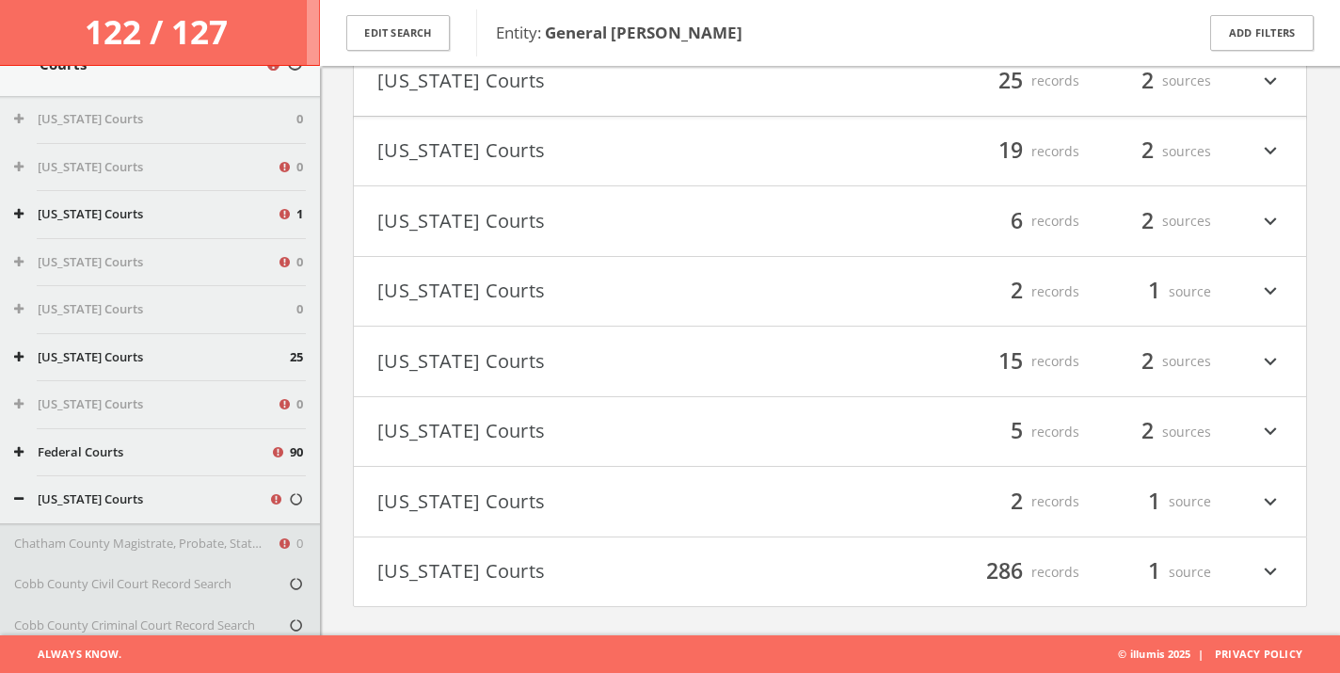
click at [22, 496] on icon at bounding box center [18, 499] width 9 height 12
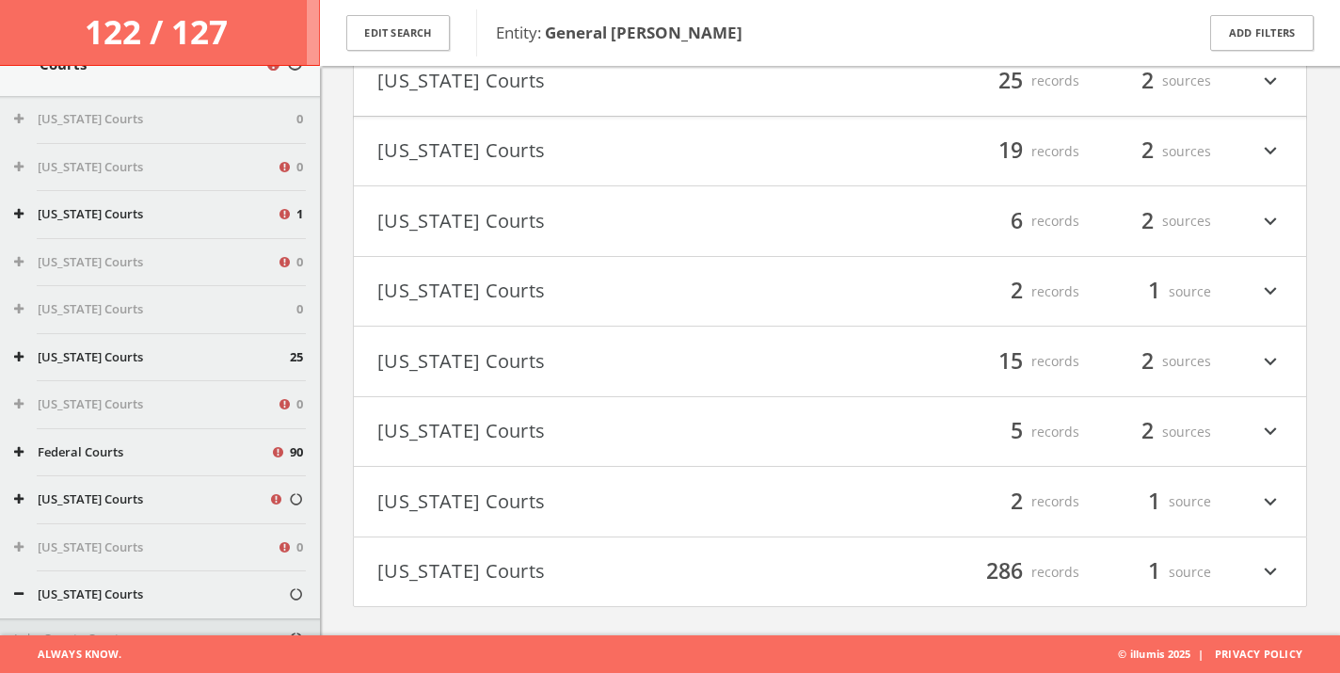
click at [21, 590] on icon at bounding box center [18, 594] width 9 height 12
click at [101, 206] on button "[US_STATE] Courts" at bounding box center [145, 214] width 262 height 19
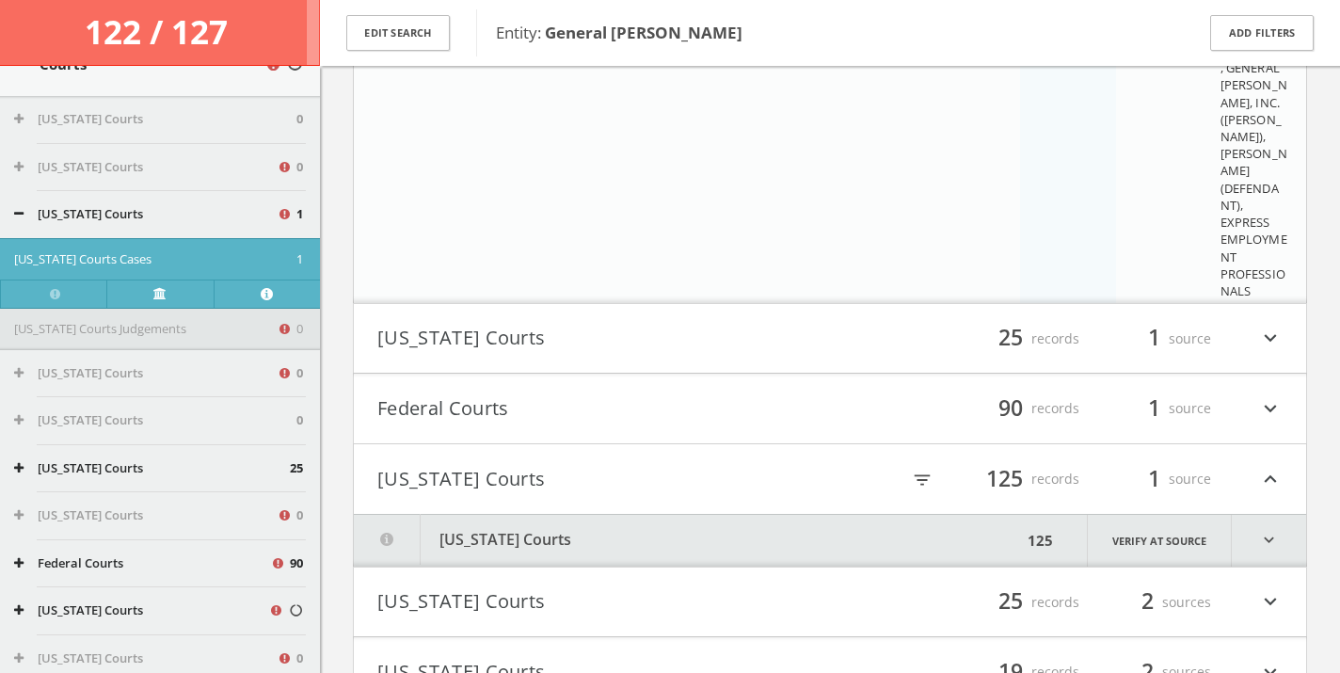
click at [803, 332] on button "[US_STATE] Courts" at bounding box center [603, 339] width 452 height 32
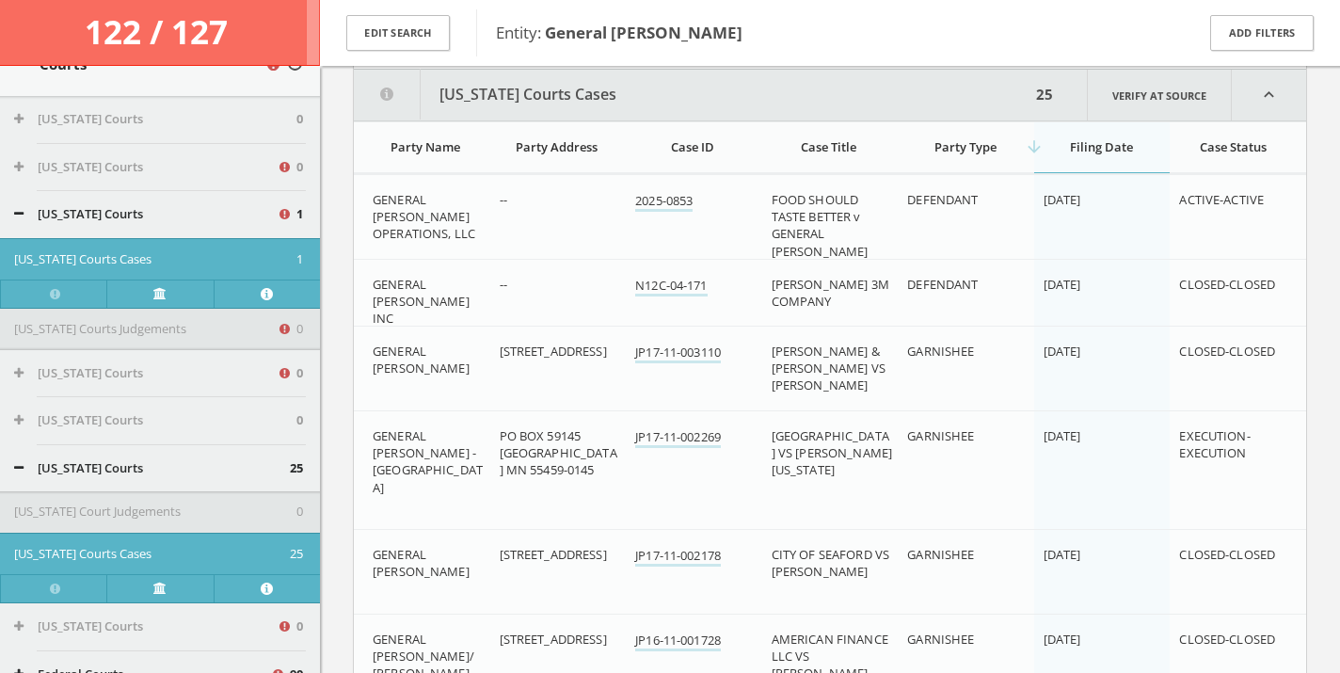
scroll to position [1038, 0]
